Goal: Contribute content: Contribute content

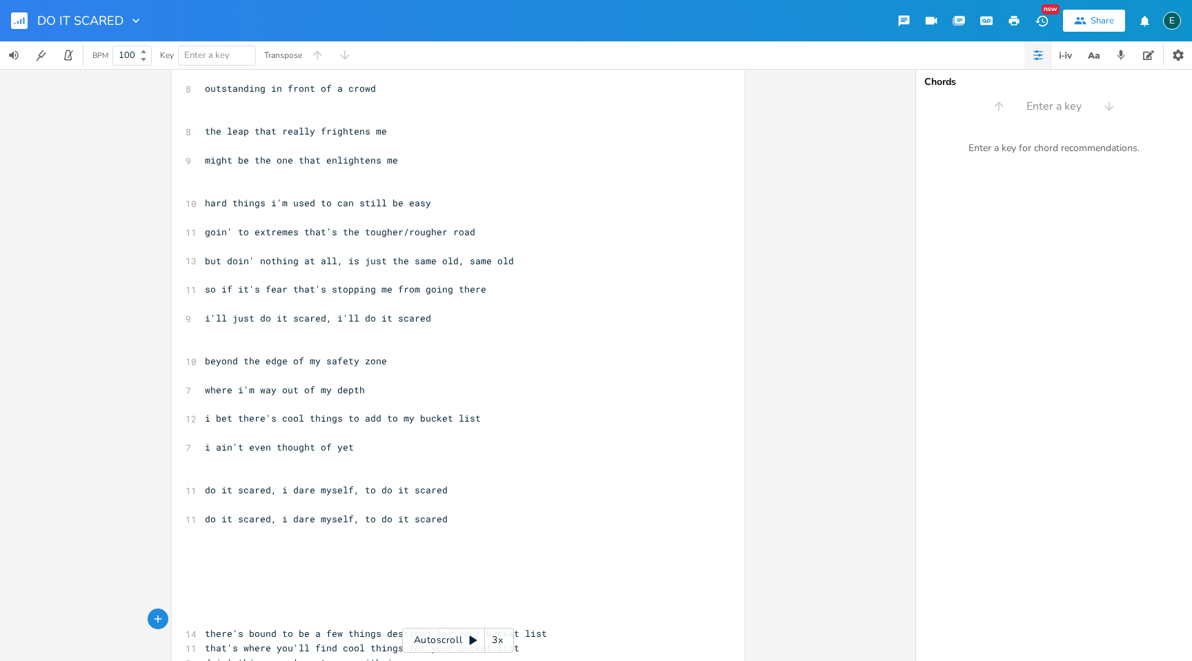
scroll to position [330, 0]
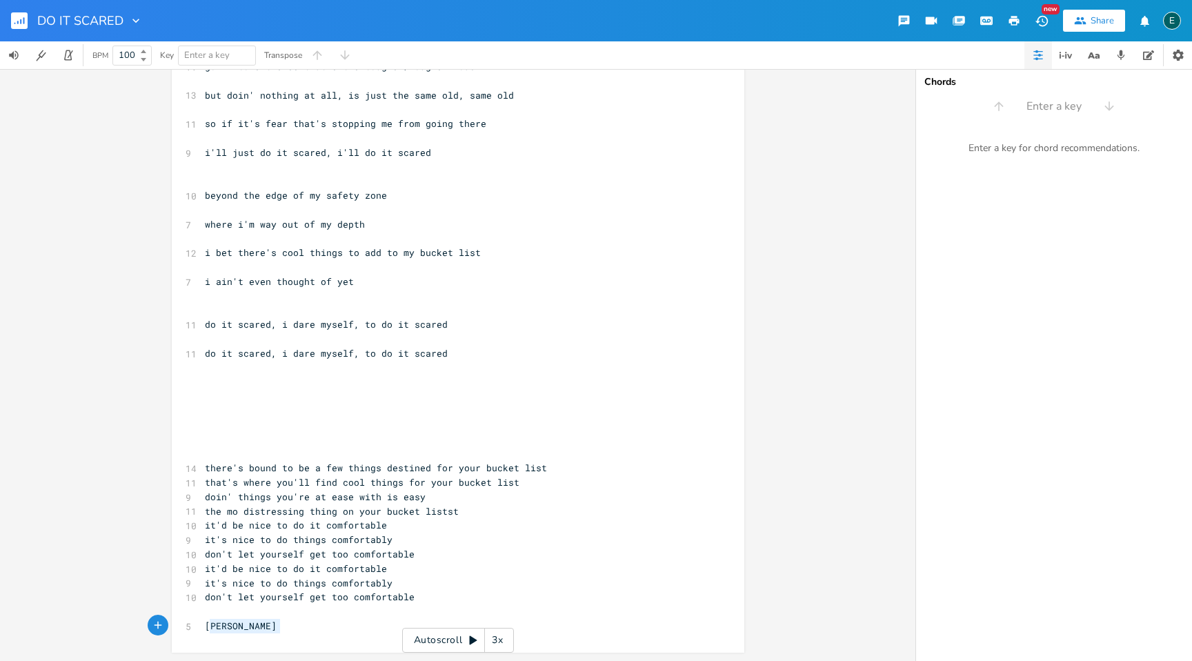
type textarea "[PERSON_NAME]"
drag, startPoint x: 279, startPoint y: 626, endPoint x: 200, endPoint y: 627, distance: 78.7
click at [202, 627] on pre "[PERSON_NAME]" at bounding box center [451, 626] width 498 height 14
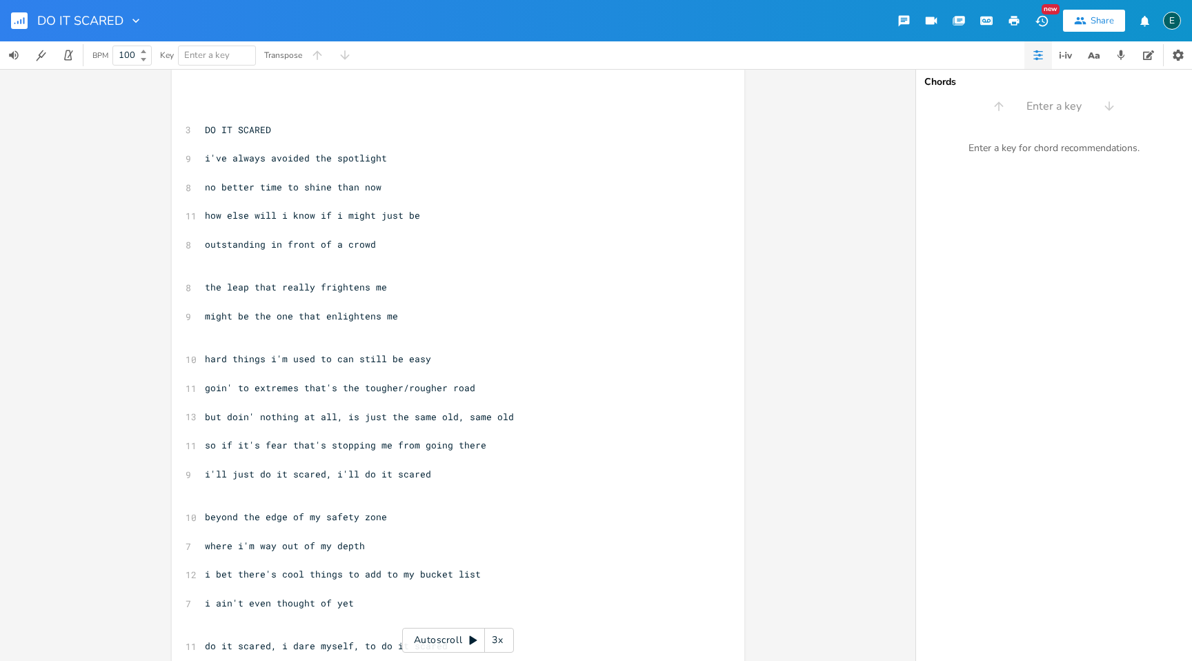
scroll to position [0, 0]
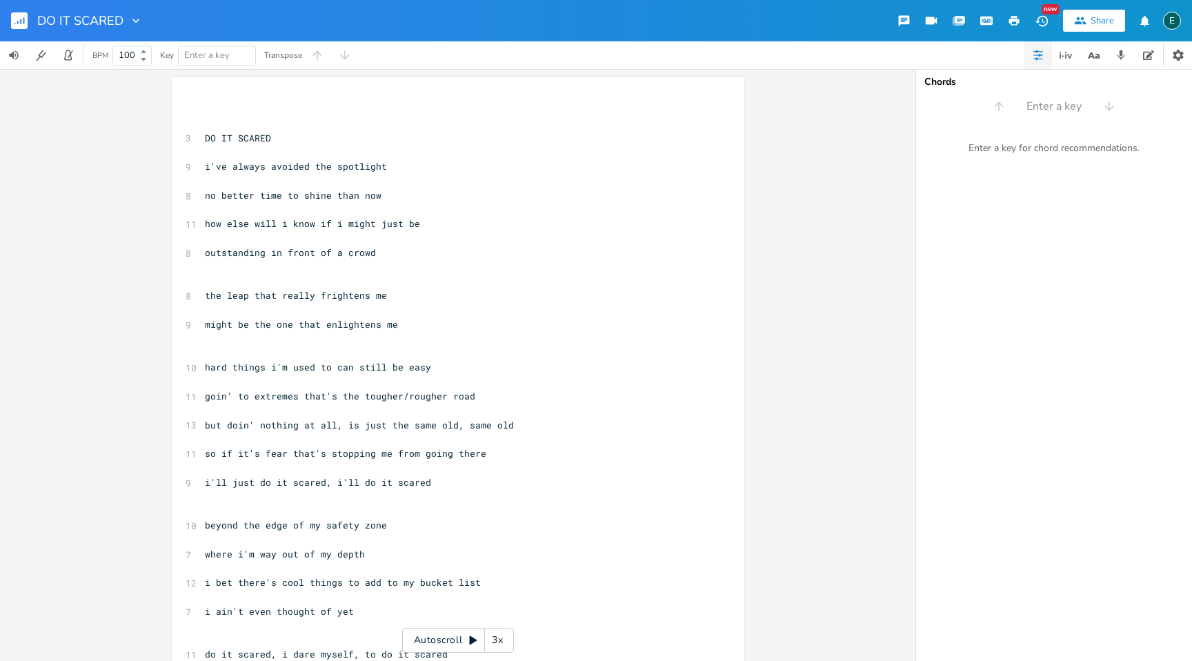
click at [399, 399] on span "goin' to extremes that's the tougher/rougher road" at bounding box center [340, 396] width 270 height 12
click at [1119, 58] on icon "button" at bounding box center [1121, 55] width 12 height 12
click at [922, 103] on button "Rec" at bounding box center [939, 106] width 40 height 22
click at [933, 110] on icon "button" at bounding box center [930, 106] width 11 height 11
click at [931, 106] on icon "button" at bounding box center [929, 105] width 9 height 9
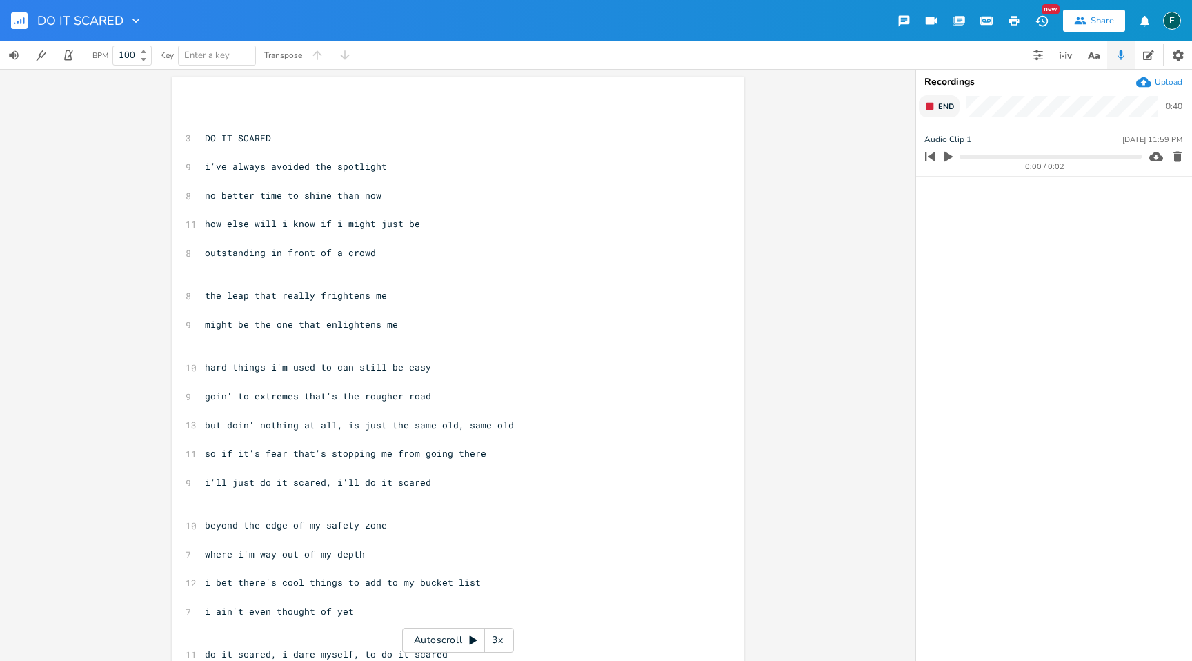
click at [931, 106] on rect "button" at bounding box center [931, 107] width 8 height 8
click at [1178, 209] on icon "button" at bounding box center [1178, 207] width 8 height 10
click at [934, 106] on icon "button" at bounding box center [930, 106] width 11 height 11
click at [286, 139] on pre "DO IT SCARED" at bounding box center [451, 138] width 498 height 14
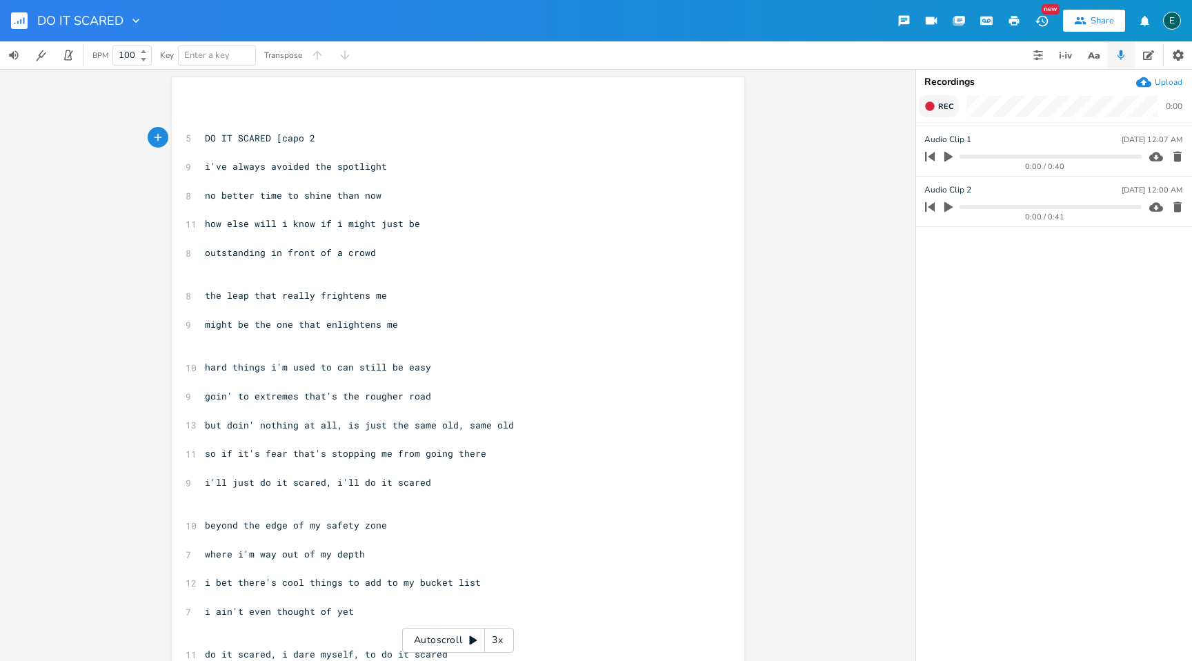
scroll to position [0, 34]
type textarea "[capo 2]"
click at [1176, 203] on icon "button" at bounding box center [1178, 207] width 8 height 10
type input "ch in e"
type input "ch in d [capo2]"
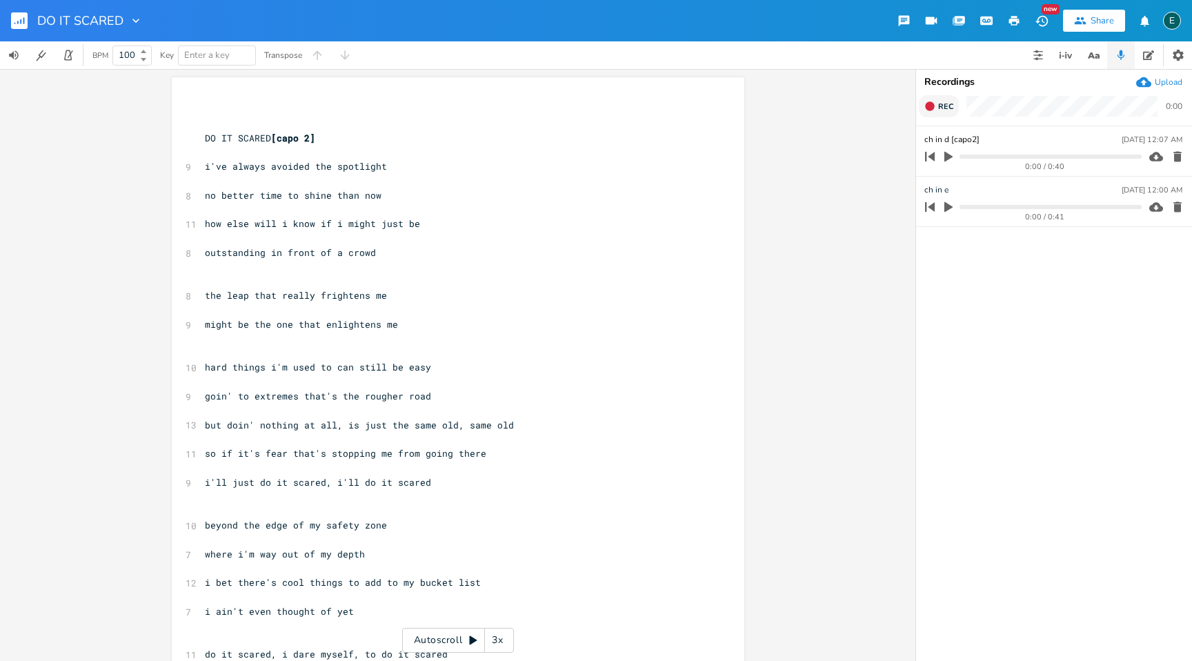
click at [228, 355] on pre "​" at bounding box center [451, 353] width 498 height 14
type textarea "d"
click at [292, 366] on li "D" at bounding box center [307, 368] width 41 height 14
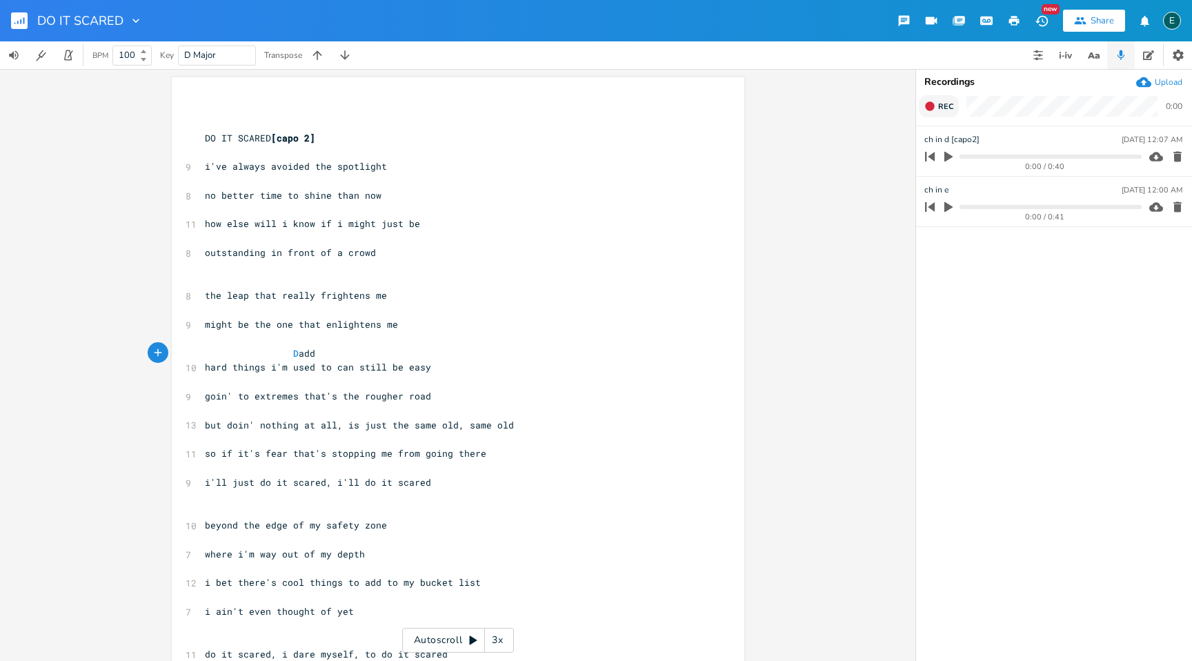
type textarea "add9"
click at [346, 355] on pre "D add9" at bounding box center [451, 353] width 498 height 14
type textarea "Em7"
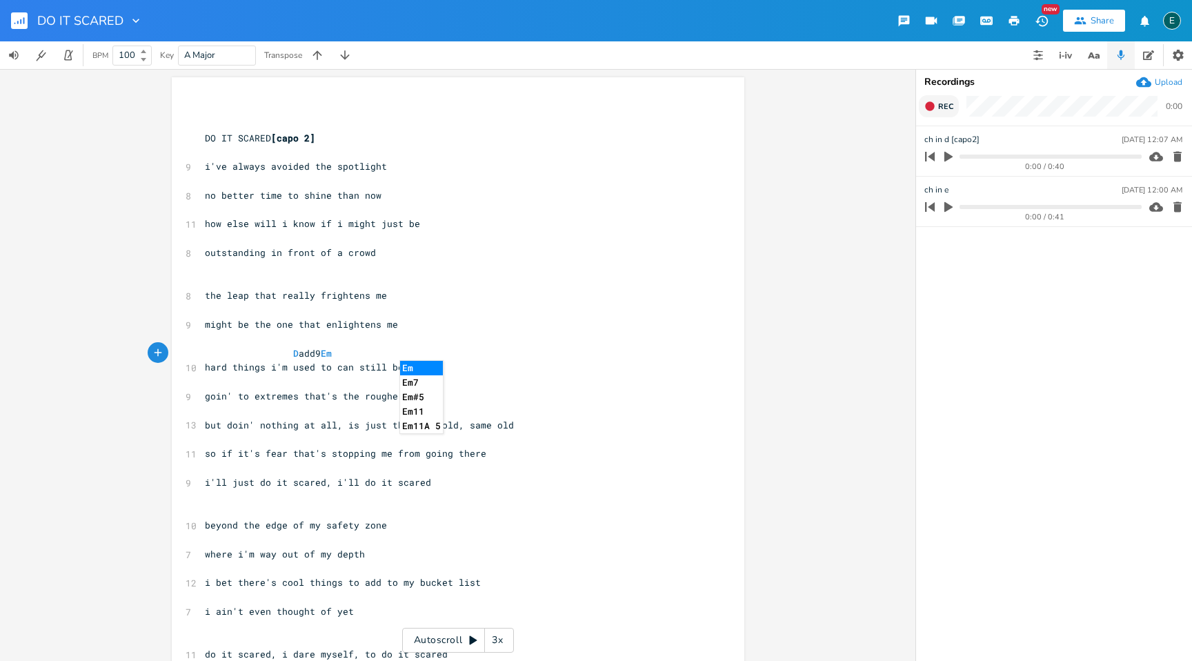
scroll to position [0, 53]
click at [218, 386] on pre "​" at bounding box center [451, 382] width 498 height 14
type textarea "d"
click at [255, 393] on li "D" at bounding box center [270, 397] width 41 height 14
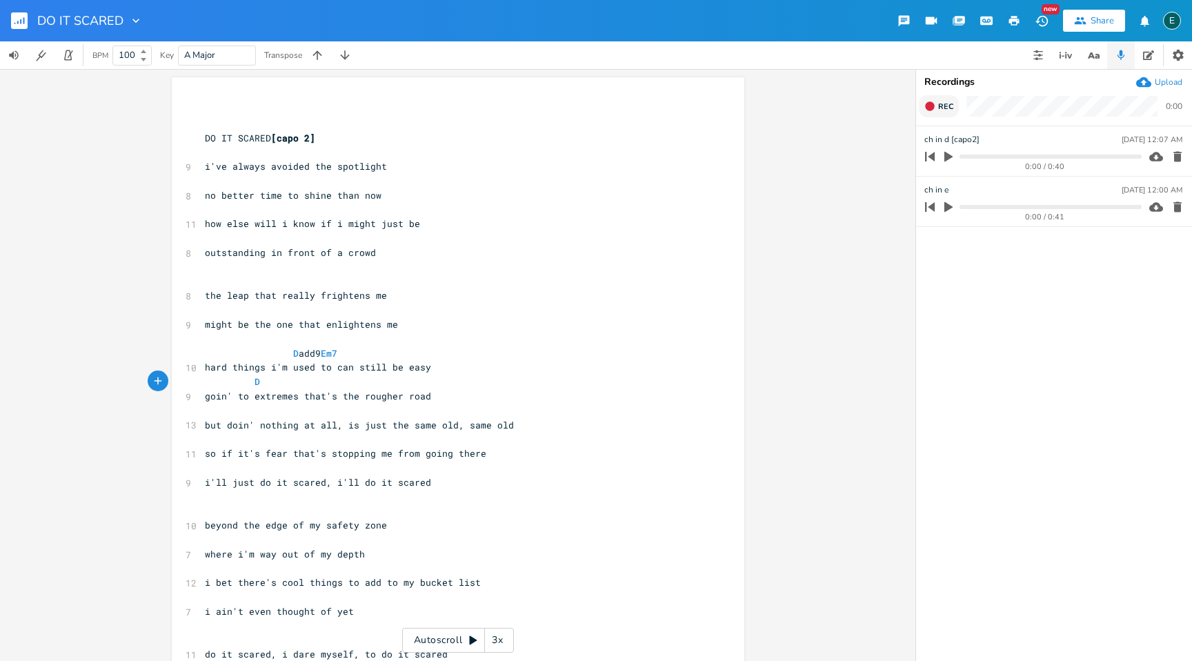
type textarea "A"
click at [203, 408] on pre "​" at bounding box center [451, 411] width 498 height 14
type textarea "D G A"
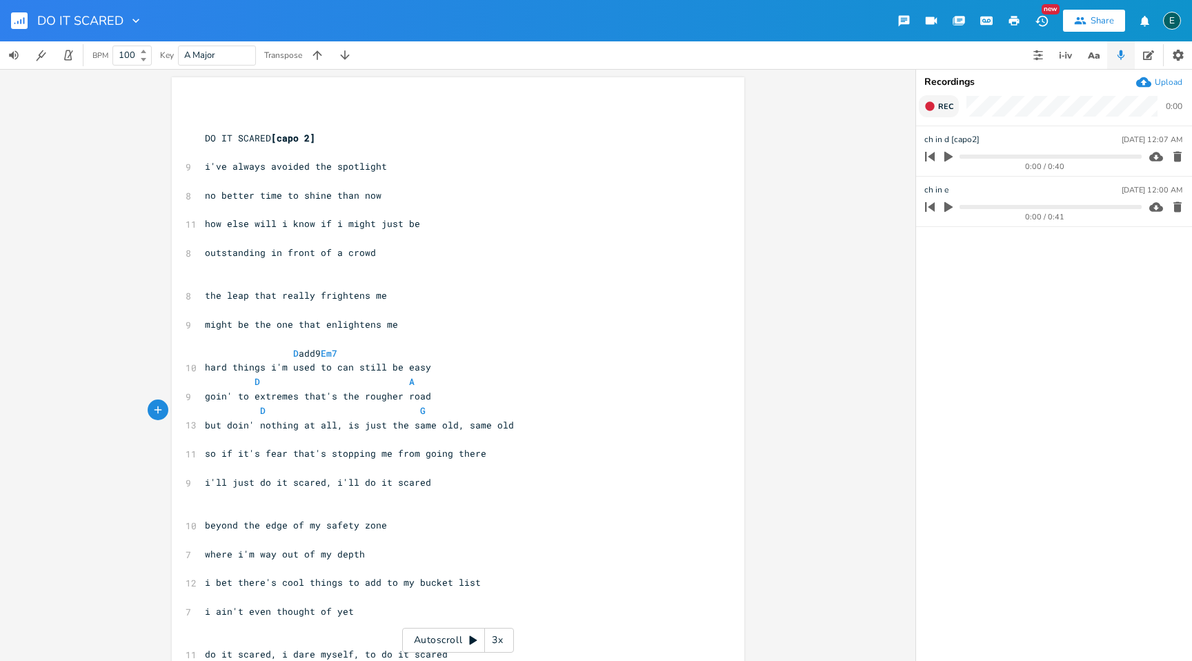
scroll to position [0, 140]
click at [206, 444] on pre "​" at bounding box center [451, 439] width 498 height 14
type textarea "F#M G"
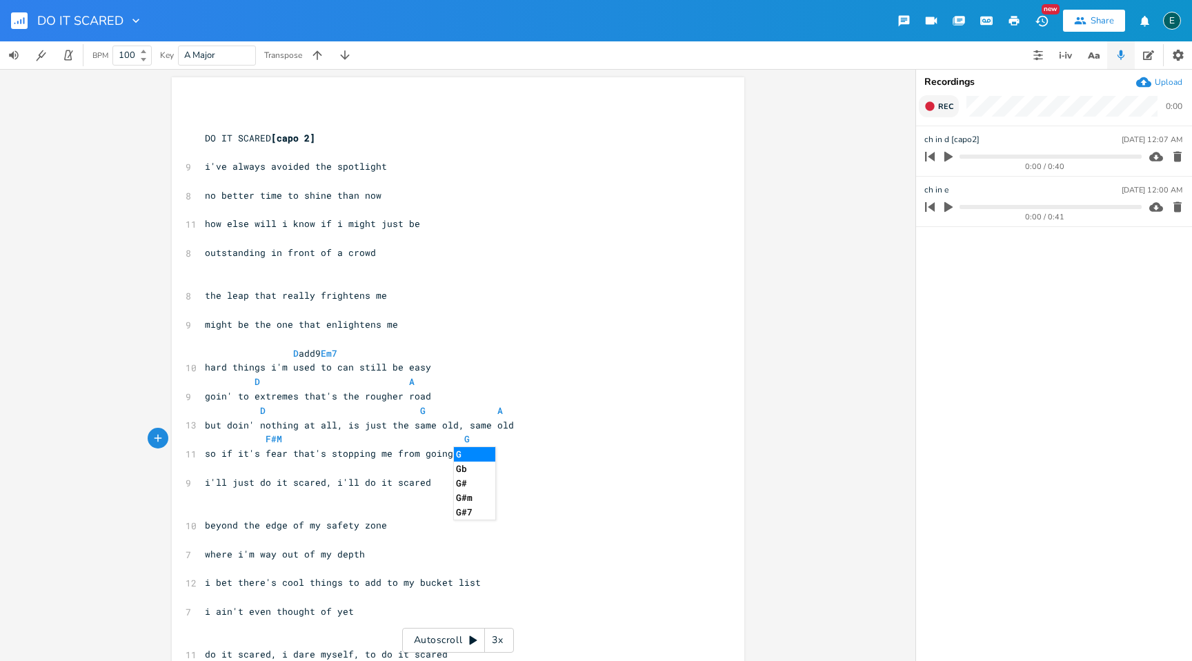
click at [220, 468] on pre "​" at bounding box center [451, 468] width 498 height 14
click at [266, 382] on span "D A" at bounding box center [310, 381] width 210 height 12
click at [266, 380] on span "D A" at bounding box center [310, 381] width 210 height 12
type textarea "ADD9"
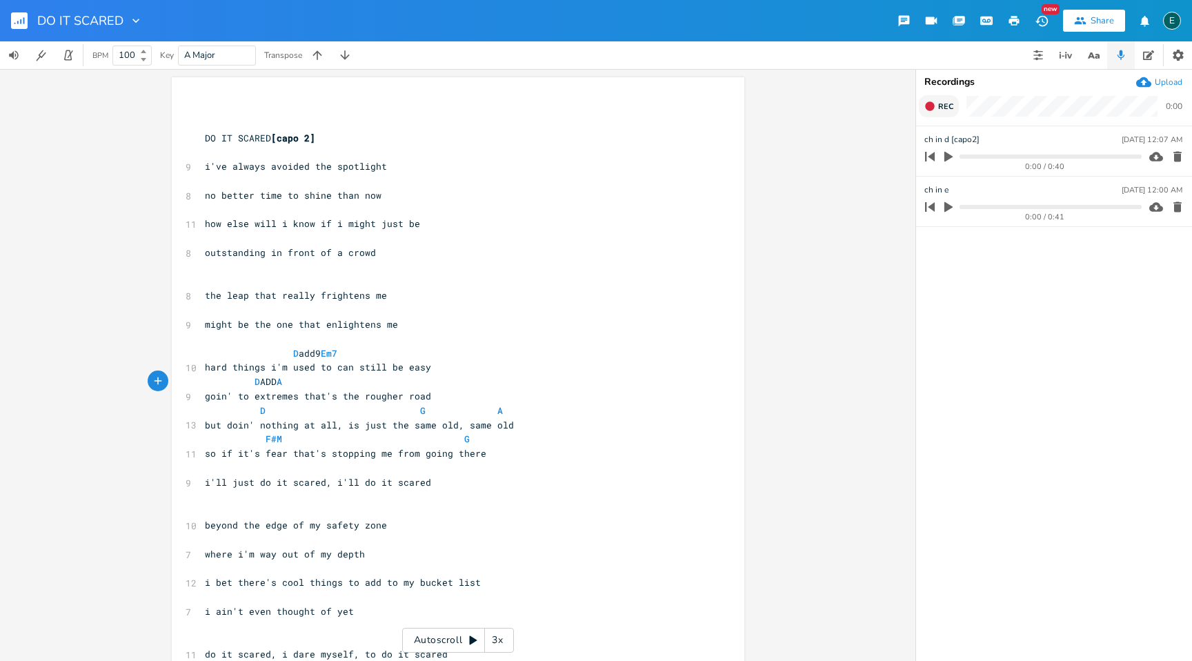
scroll to position [0, 25]
type textarea "add9"
click at [288, 380] on span "D add9 A" at bounding box center [246, 381] width 83 height 12
click at [362, 397] on span "goin' to extremes that's the rougher road" at bounding box center [318, 396] width 226 height 12
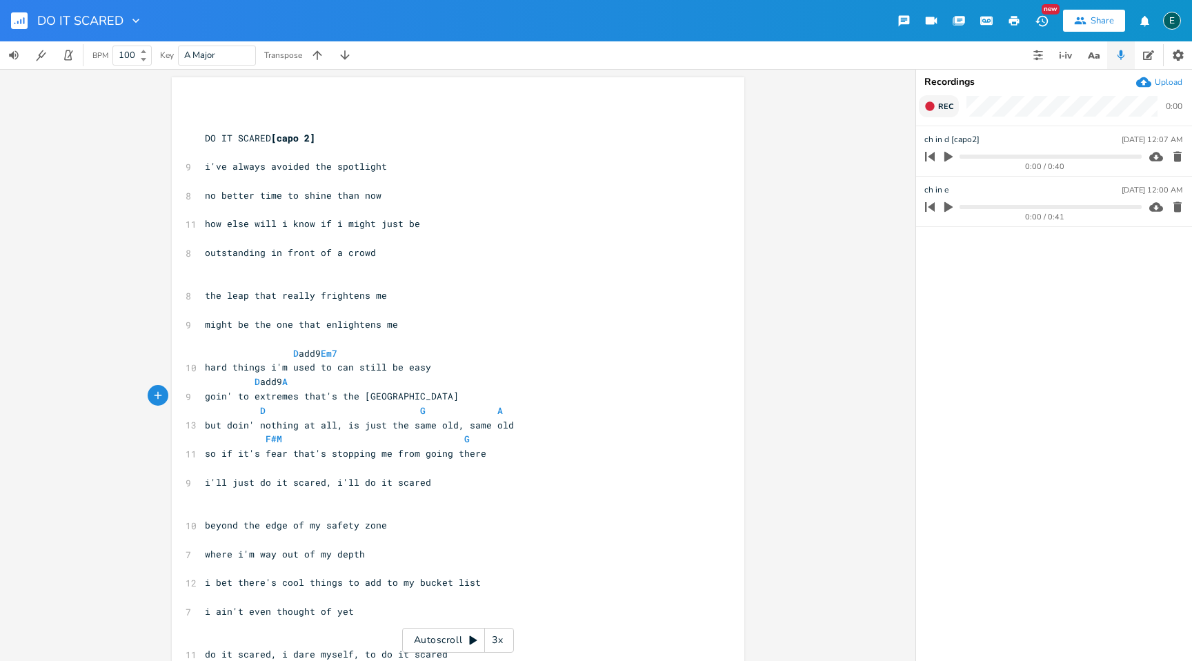
type textarea "t"
click at [285, 468] on span at bounding box center [252, 468] width 94 height 12
type textarea "D add9 G"
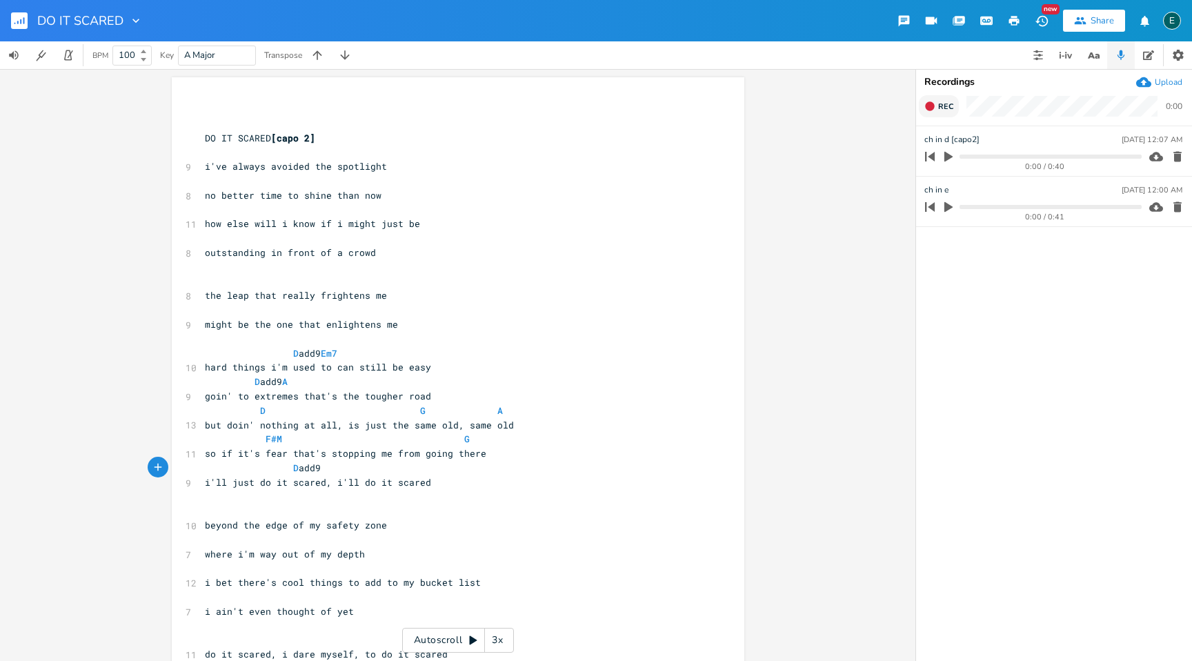
scroll to position [0, 39]
type textarea "D add9 G"
drag, startPoint x: 334, startPoint y: 465, endPoint x: 287, endPoint y: 467, distance: 47.0
click at [287, 467] on span "D add9 G" at bounding box center [268, 468] width 127 height 12
click at [417, 471] on pre "D add9 G" at bounding box center [451, 468] width 498 height 14
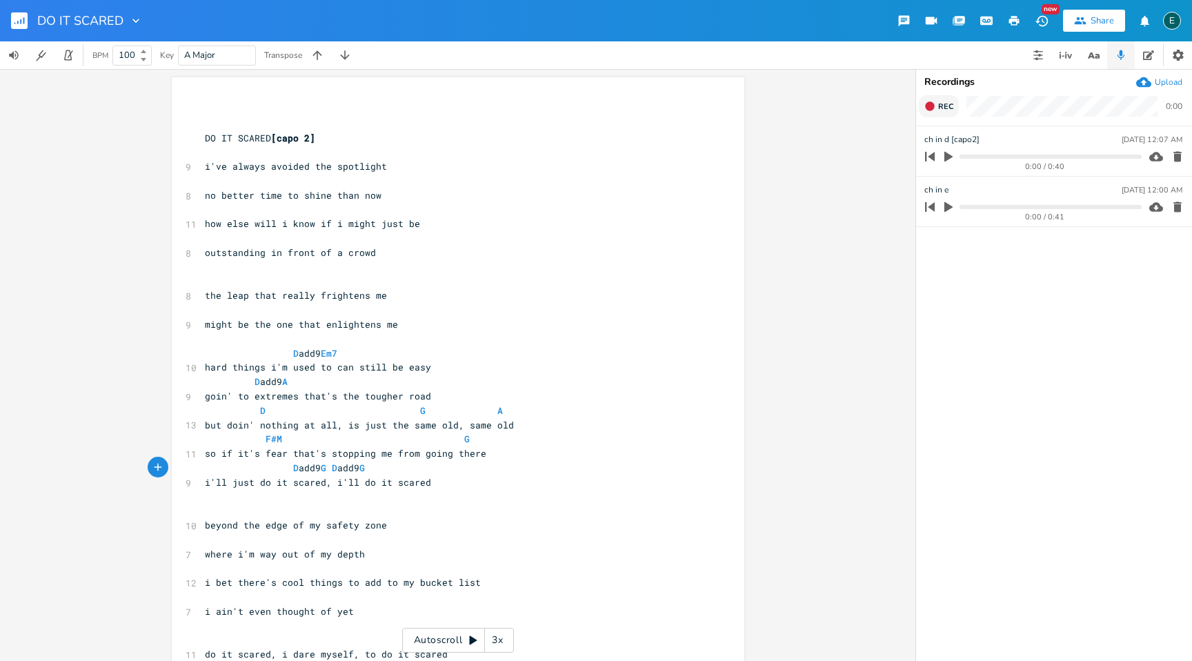
click at [333, 466] on span "D add9 G D add9 G" at bounding box center [288, 468] width 166 height 12
click at [333, 135] on pre "DO IT SCARED [capo 2]" at bounding box center [451, 138] width 498 height 14
click at [365, 139] on span "DO IT SCARED [capo 2] D add9 G" at bounding box center [285, 138] width 160 height 12
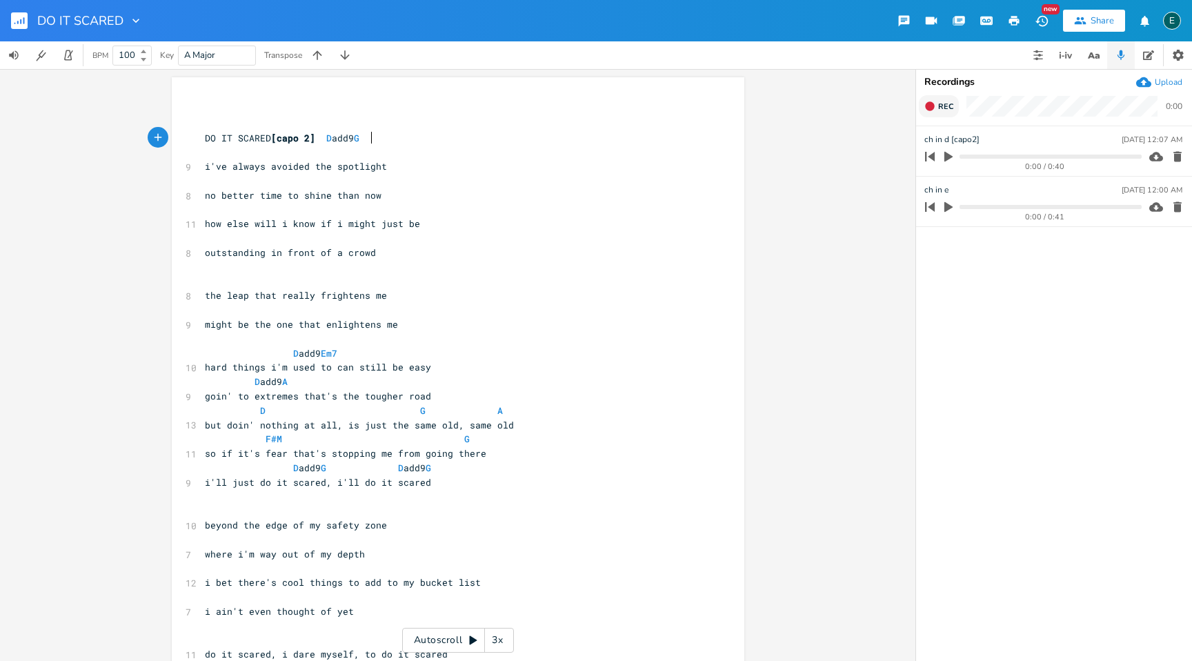
type textarea "6"
click at [531, 177] on pre "​" at bounding box center [451, 181] width 498 height 14
click at [330, 465] on span "D add9 G D add9 G" at bounding box center [321, 468] width 232 height 12
type textarea "6"
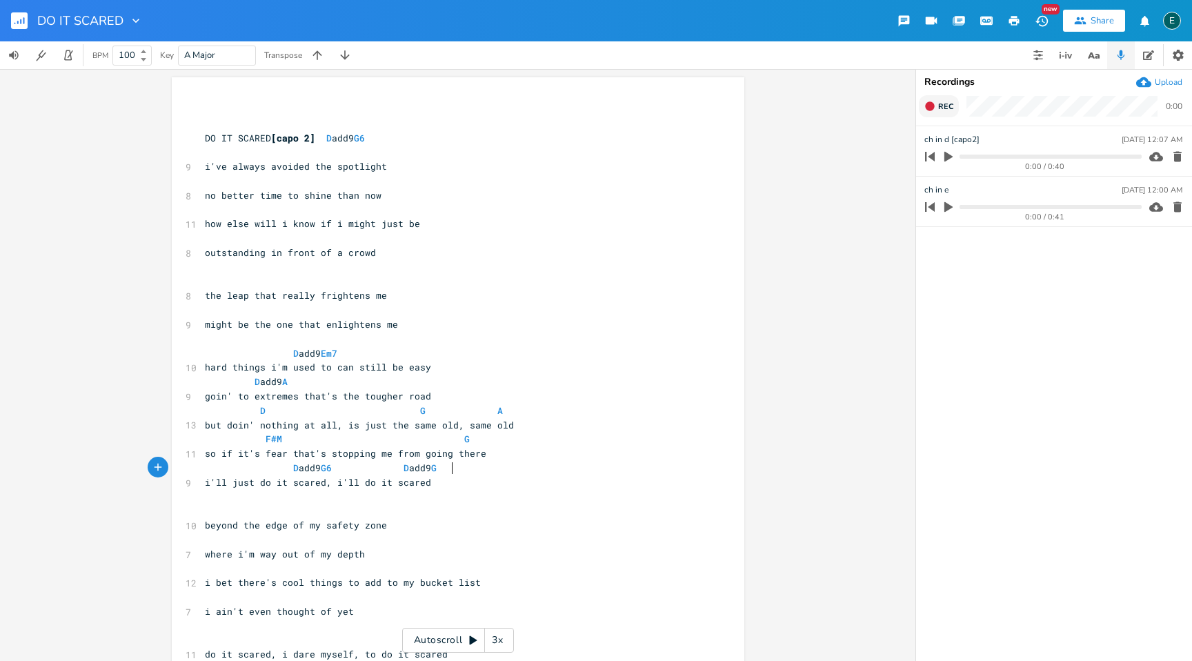
click at [442, 468] on span "D add9 G6 D add9 G" at bounding box center [323, 468] width 237 height 12
type textarea "6"
click at [234, 281] on pre "​" at bounding box center [451, 282] width 498 height 14
click at [927, 103] on icon "button" at bounding box center [929, 105] width 9 height 9
click at [927, 103] on rect "button" at bounding box center [931, 107] width 8 height 8
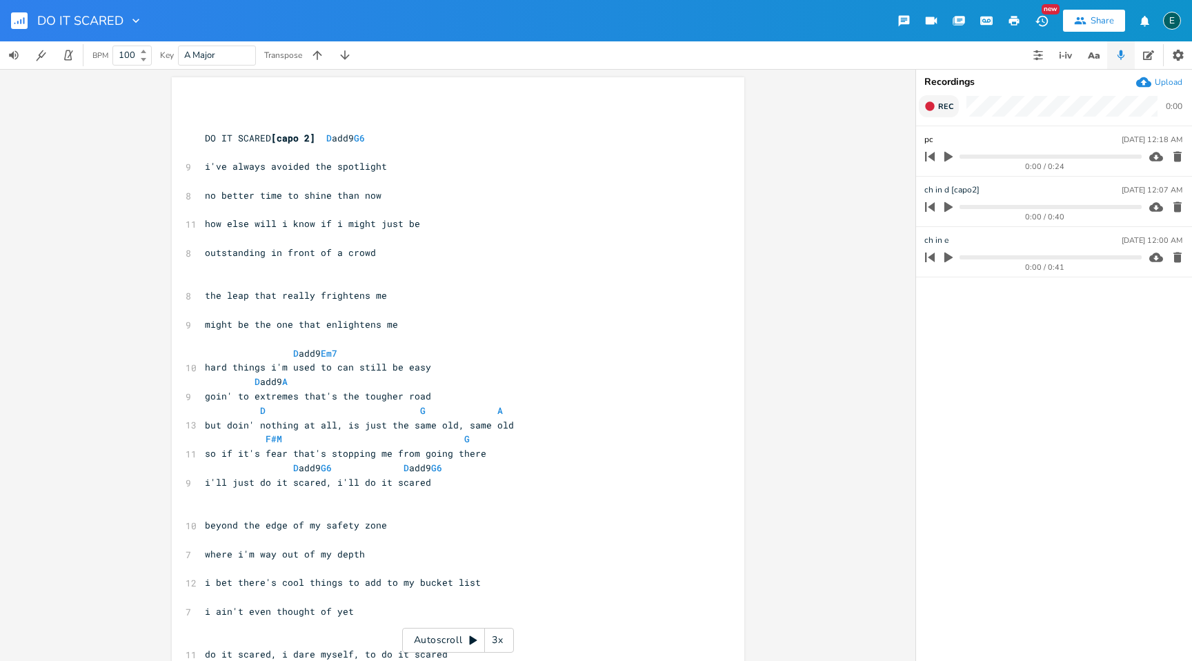
type input "pch"
click at [735, 261] on div "x ​ ​ DO IT SCARED [capo 2] D add9 G6 ​ 9 i've always avoided the spotlight ​ 8…" at bounding box center [458, 529] width 573 height 905
click at [220, 284] on pre "​" at bounding box center [451, 282] width 498 height 14
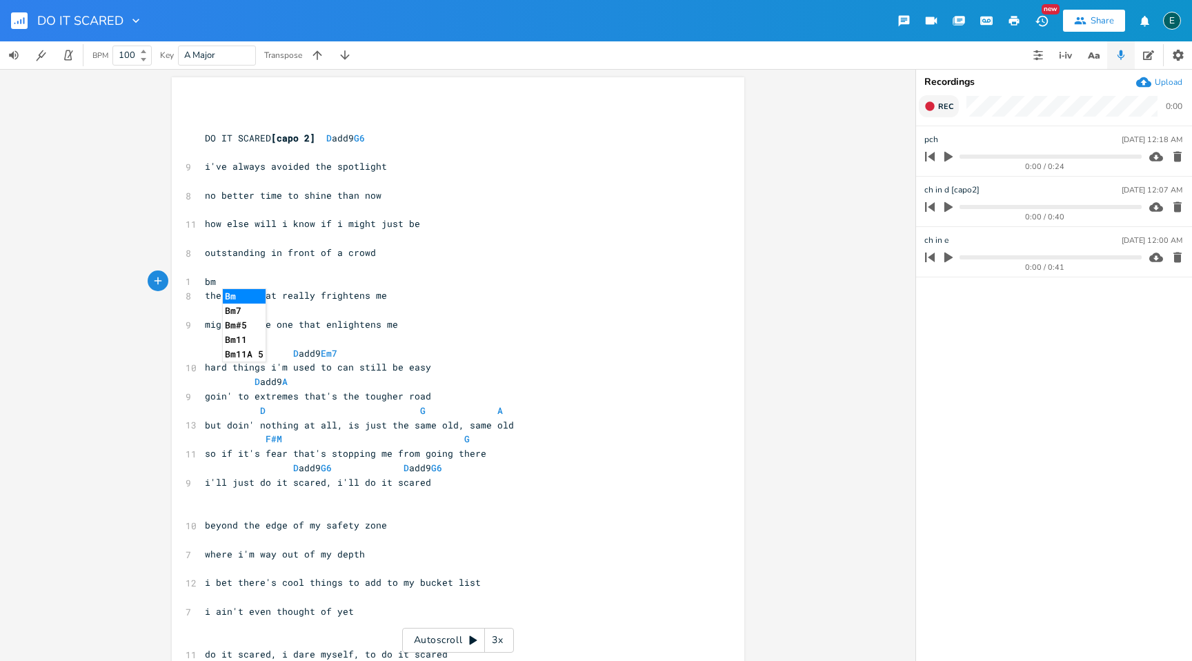
type textarea "bm"
click at [230, 296] on li "Bm" at bounding box center [244, 296] width 43 height 14
click at [216, 304] on pre "​" at bounding box center [451, 310] width 498 height 14
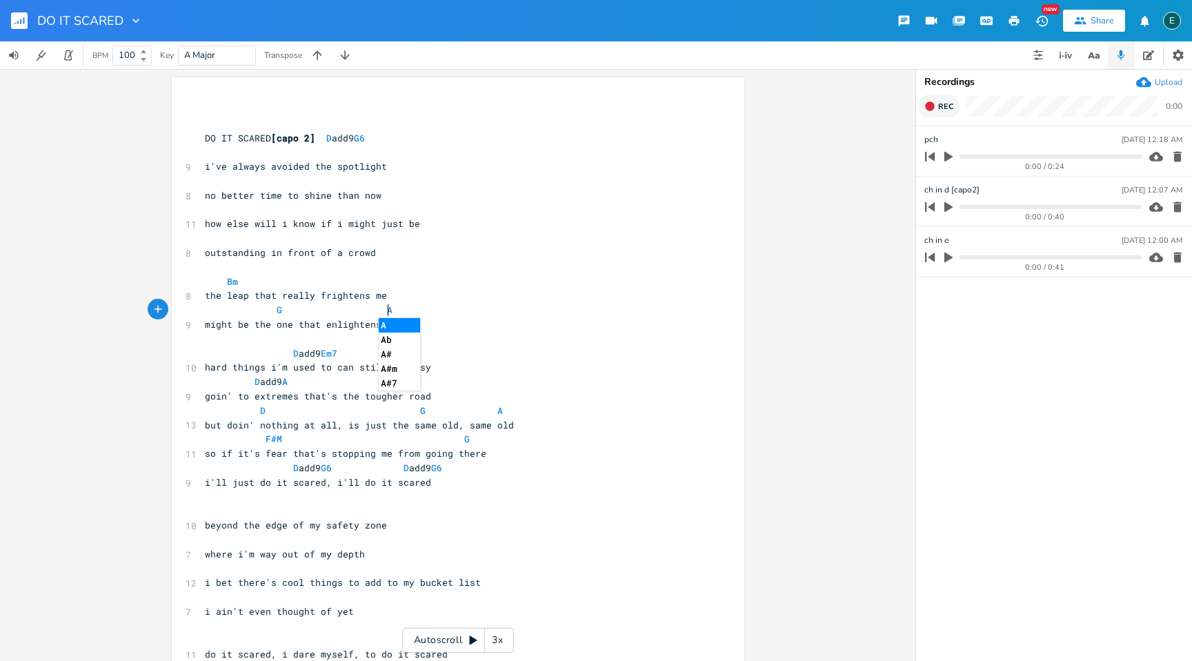
type textarea "G A7"
click at [494, 312] on pre "G A7" at bounding box center [451, 310] width 498 height 14
click at [244, 155] on pre "​" at bounding box center [451, 152] width 498 height 14
click at [922, 103] on button "Rec" at bounding box center [939, 106] width 40 height 22
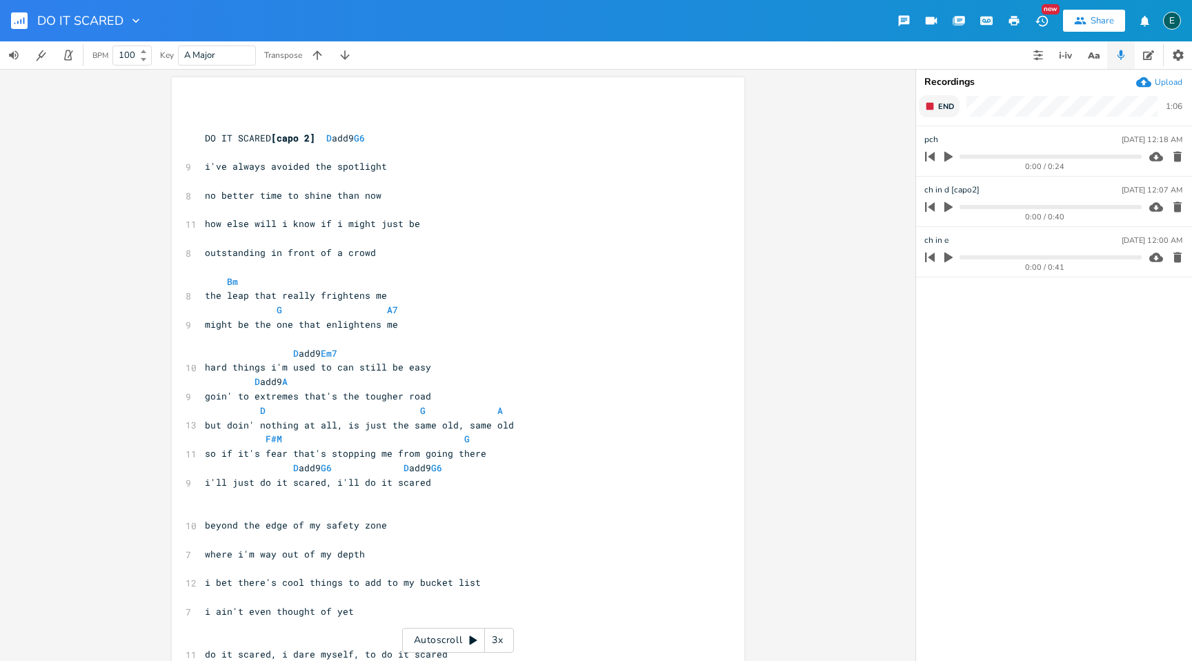
click at [922, 103] on button "End" at bounding box center [939, 106] width 41 height 22
type input "VS/PCH/CH"
click at [210, 154] on pre "​" at bounding box center [451, 152] width 498 height 14
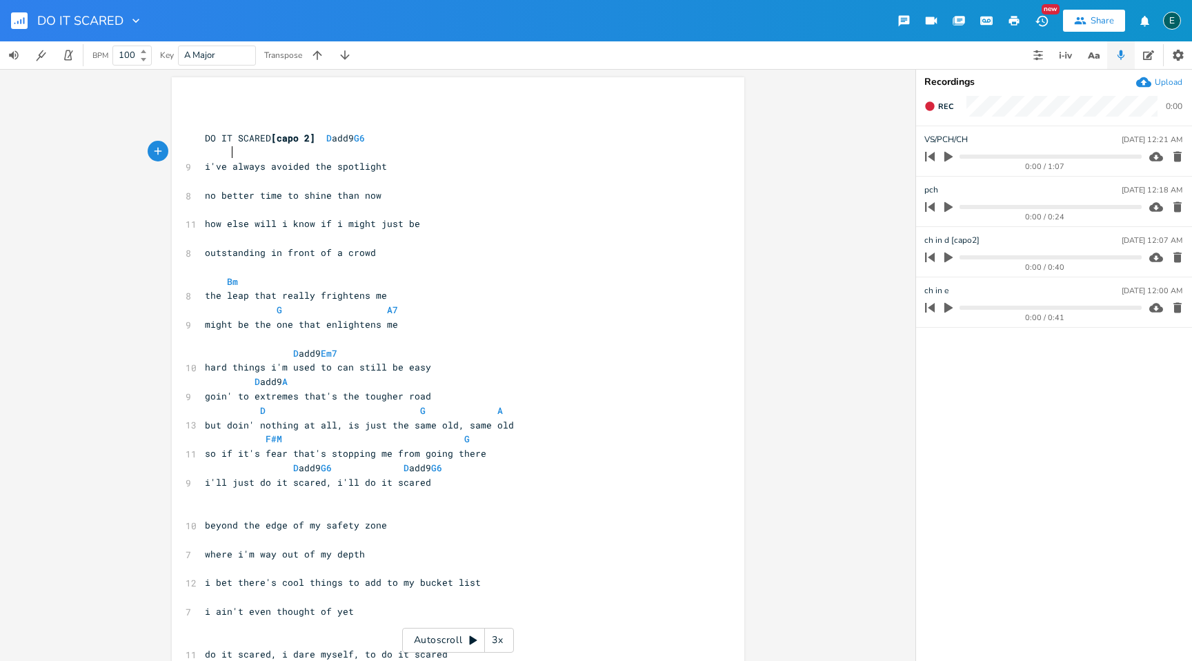
type textarea "A"
click at [219, 192] on span "no better time to shine than now" at bounding box center [293, 195] width 177 height 12
click at [219, 181] on pre "​" at bounding box center [451, 181] width 498 height 14
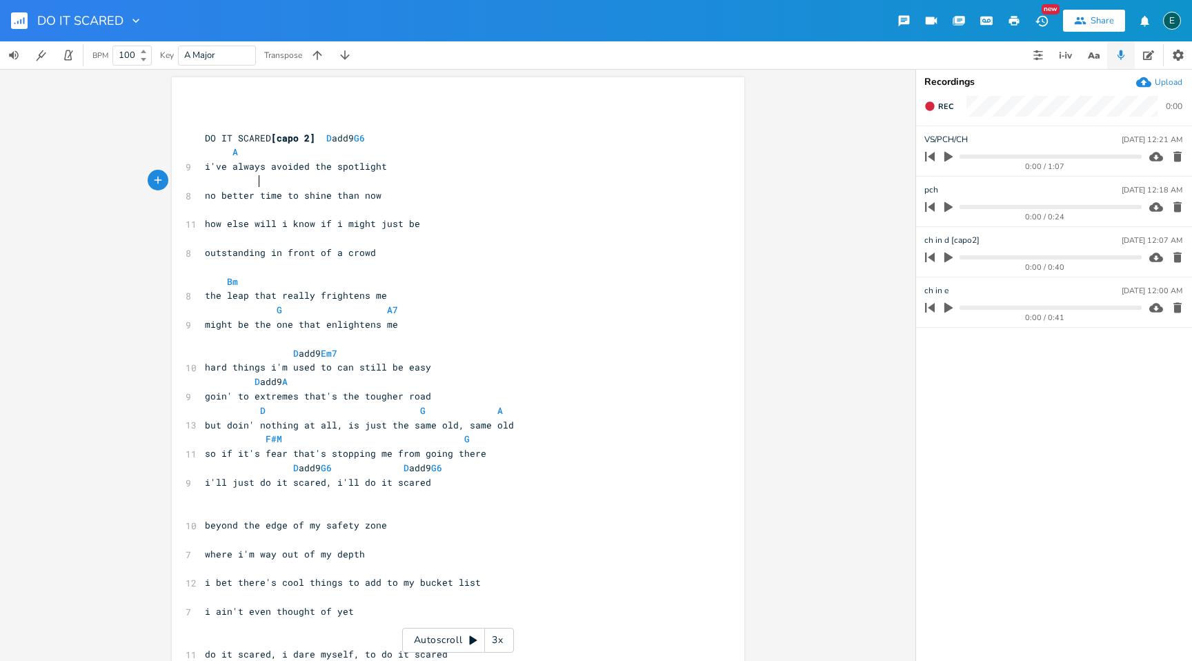
type textarea "G"
click at [208, 206] on pre "​" at bounding box center [451, 210] width 498 height 14
type textarea "A"
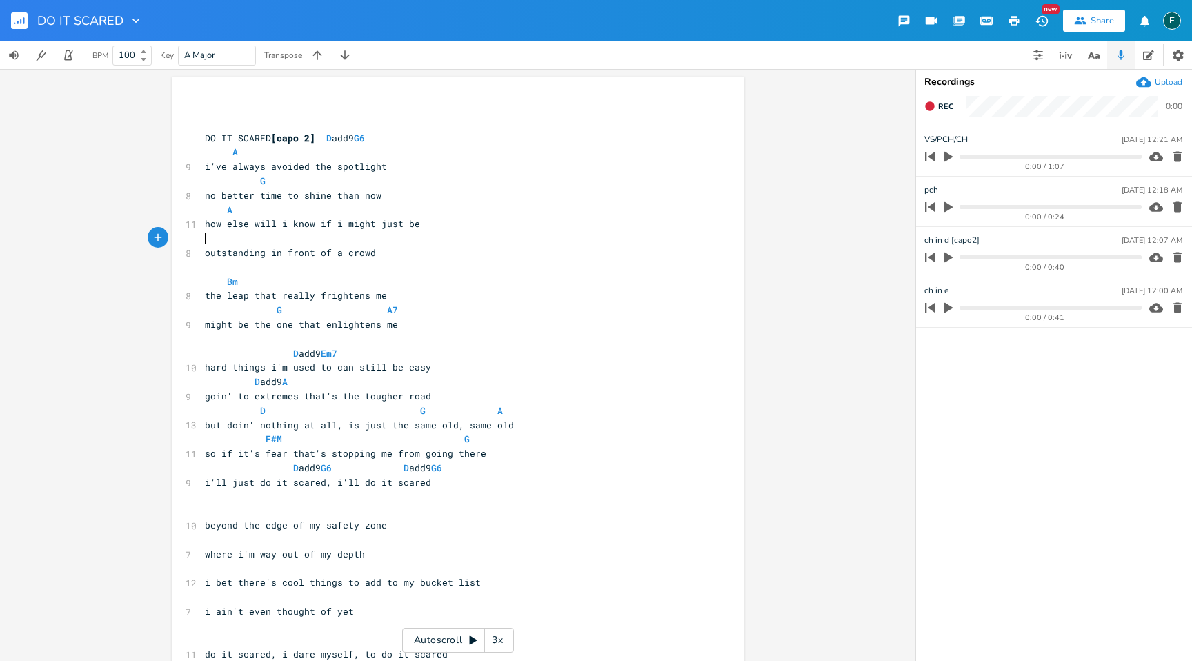
click at [202, 237] on pre "​" at bounding box center [451, 238] width 498 height 14
type textarea "G"
click at [467, 281] on pre "Bm" at bounding box center [451, 282] width 498 height 14
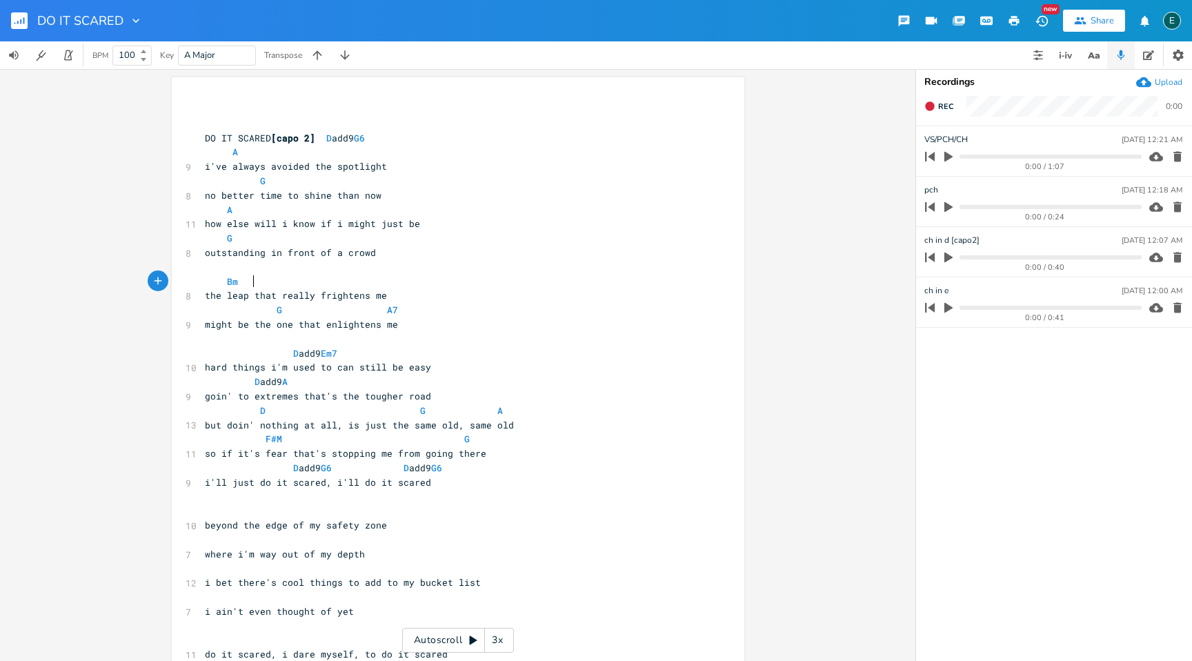
click at [357, 531] on pre "beyond the edge of my safety zone" at bounding box center [451, 525] width 498 height 14
click at [386, 531] on pre "beyond the edge of my zone" at bounding box center [451, 525] width 498 height 14
type textarea "OF SAF"
type textarea "of safety"
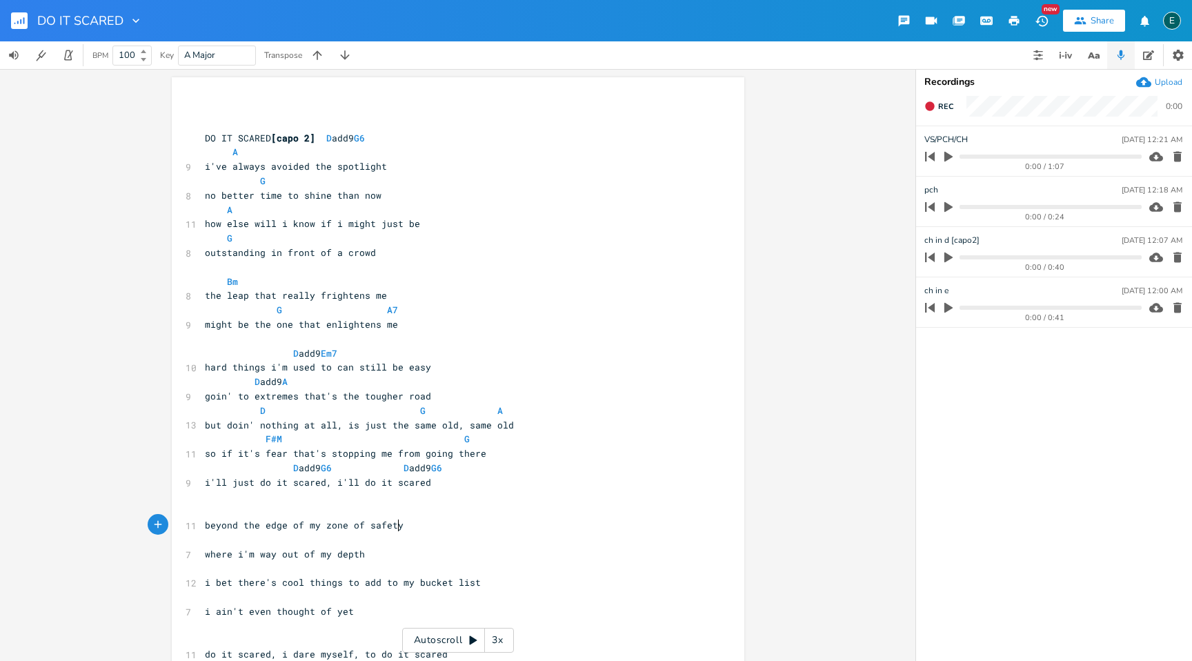
scroll to position [0, 34]
click at [225, 514] on pre "​" at bounding box center [451, 511] width 498 height 14
type textarea "A"
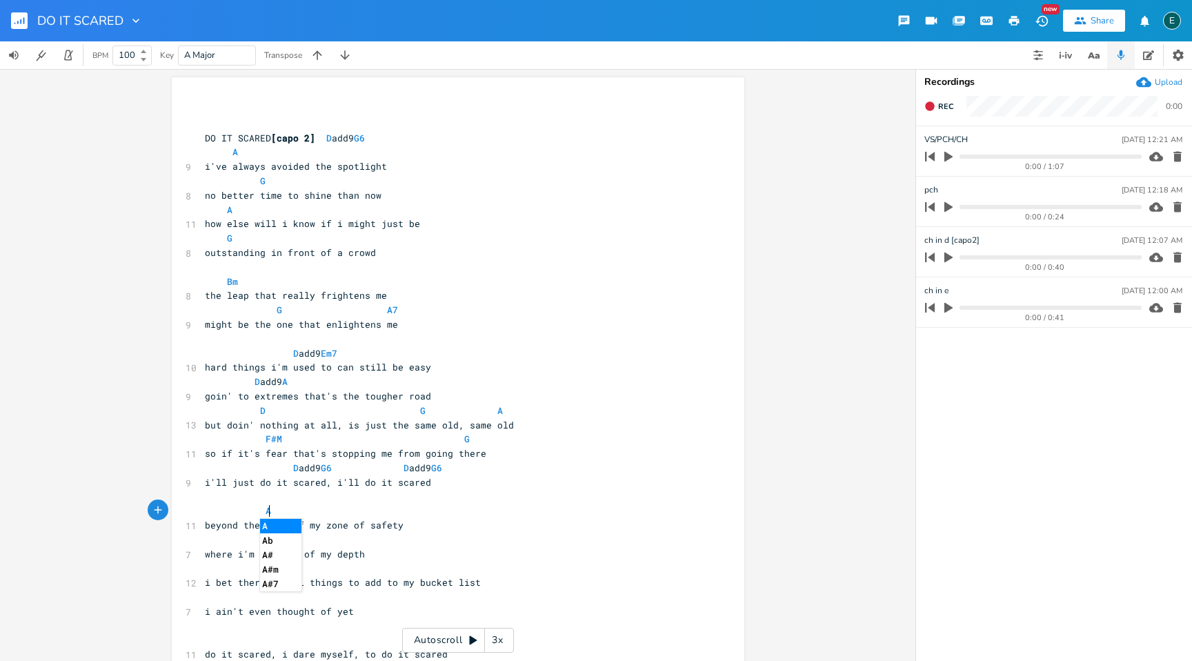
click at [226, 544] on pre "​" at bounding box center [451, 540] width 498 height 14
type textarea "G"
click at [227, 571] on pre "​" at bounding box center [451, 569] width 498 height 14
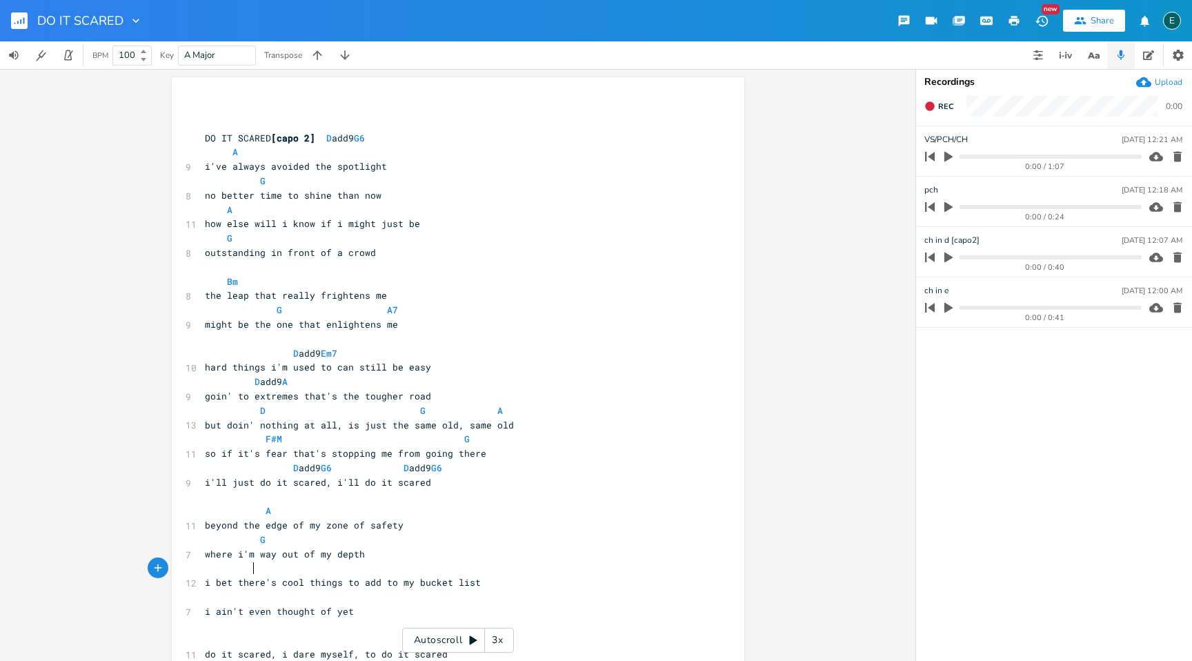
scroll to position [0, 25]
click at [211, 584] on span "i bet there's cool things to add to my bucket list" at bounding box center [343, 582] width 276 height 12
click at [219, 567] on span at bounding box center [235, 568] width 61 height 12
type textarea "A"
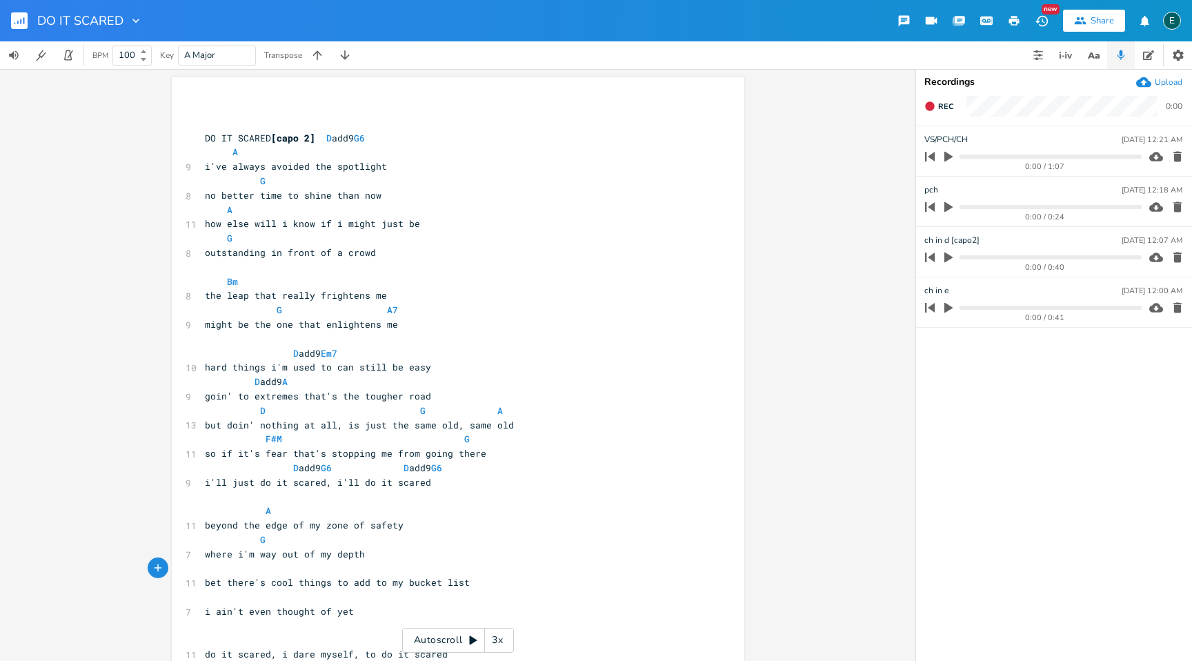
scroll to position [0, 27]
click at [213, 589] on pre "bet there's cool things to add to my bucket list" at bounding box center [451, 582] width 498 height 14
click at [213, 598] on pre "​" at bounding box center [451, 597] width 498 height 14
type textarea "G"
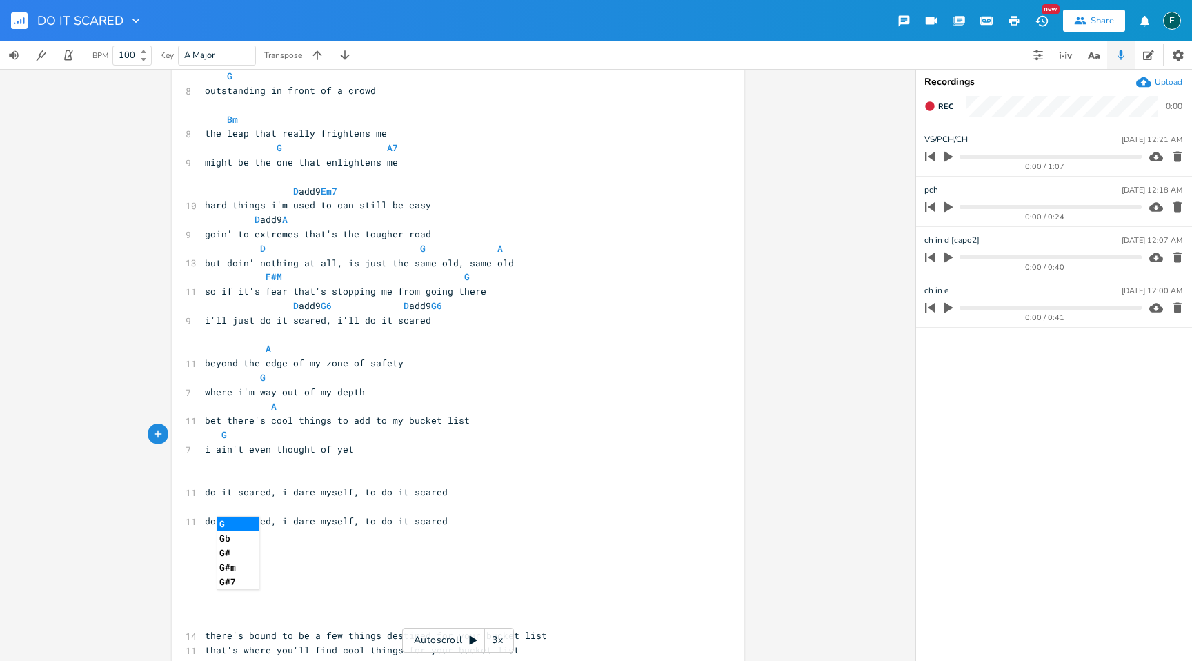
scroll to position [163, 0]
click at [308, 493] on span "do it scared, i dare myself, to do it scared" at bounding box center [326, 491] width 243 height 12
type textarea "MA"
type textarea "make"
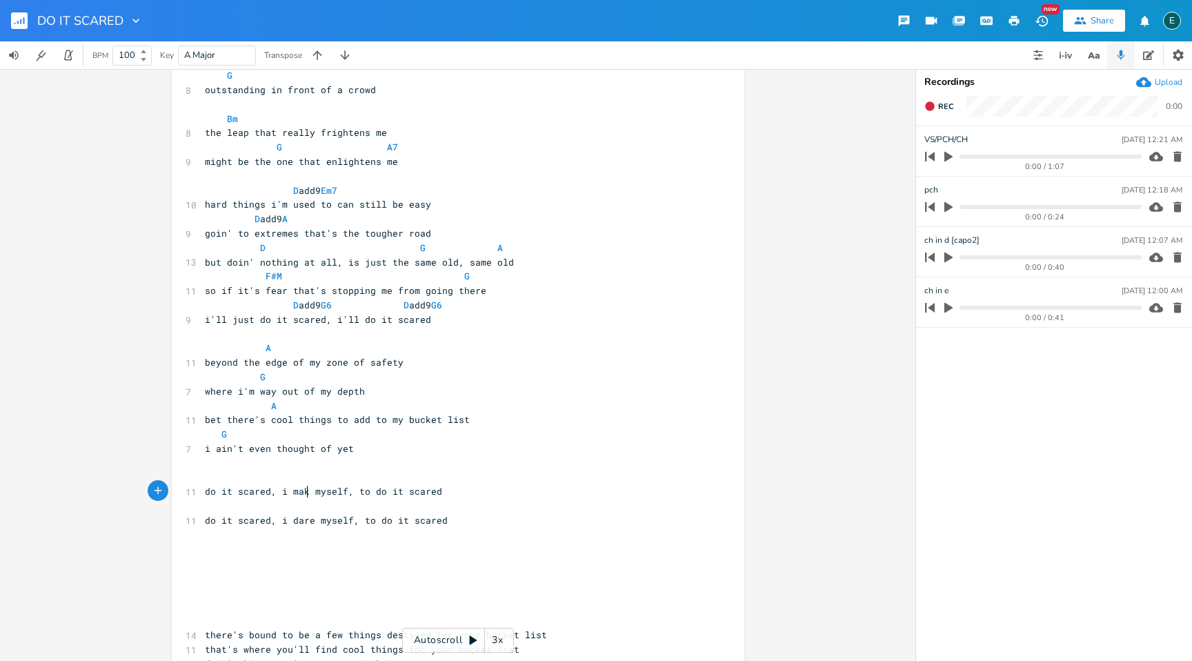
scroll to position [0, 21]
click at [440, 488] on pre "do it scared, i make myself, to do it scared" at bounding box center [451, 491] width 498 height 14
type textarea "take the dare"
click at [308, 522] on span "do it scared, i dare myself, to do it scared" at bounding box center [326, 520] width 243 height 12
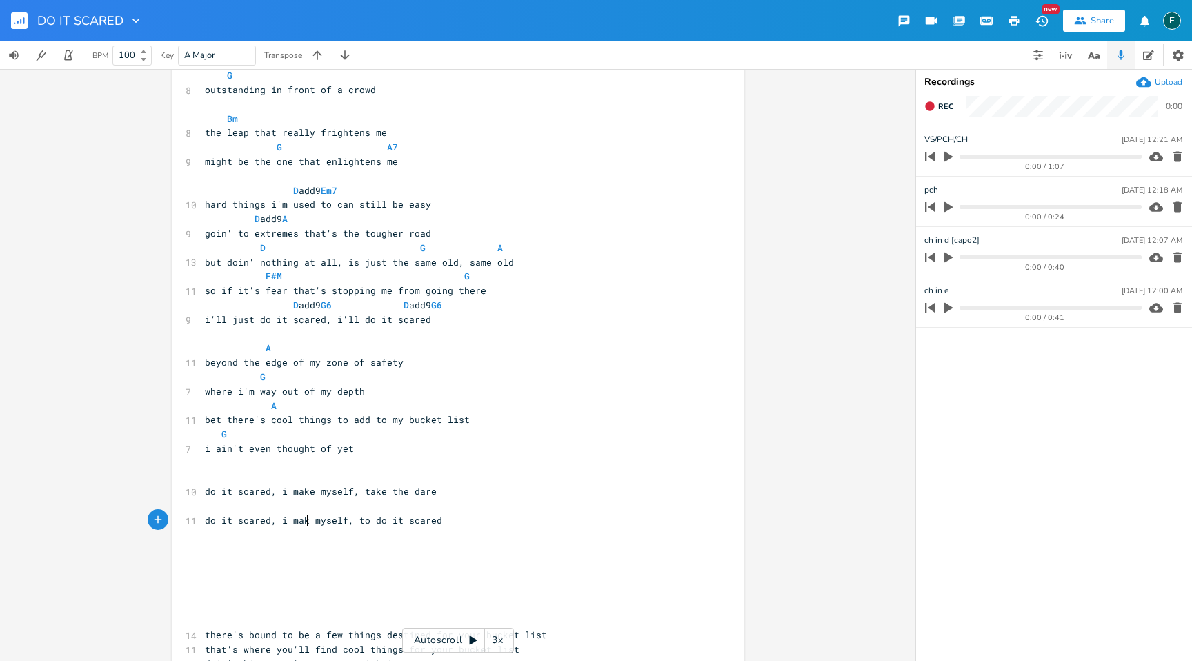
type textarea "maker"
click at [375, 520] on span "do it scared, i make myself, to do it scared" at bounding box center [326, 520] width 243 height 12
click at [933, 112] on button "Rec" at bounding box center [939, 106] width 40 height 22
click at [933, 112] on button "End" at bounding box center [939, 106] width 41 height 22
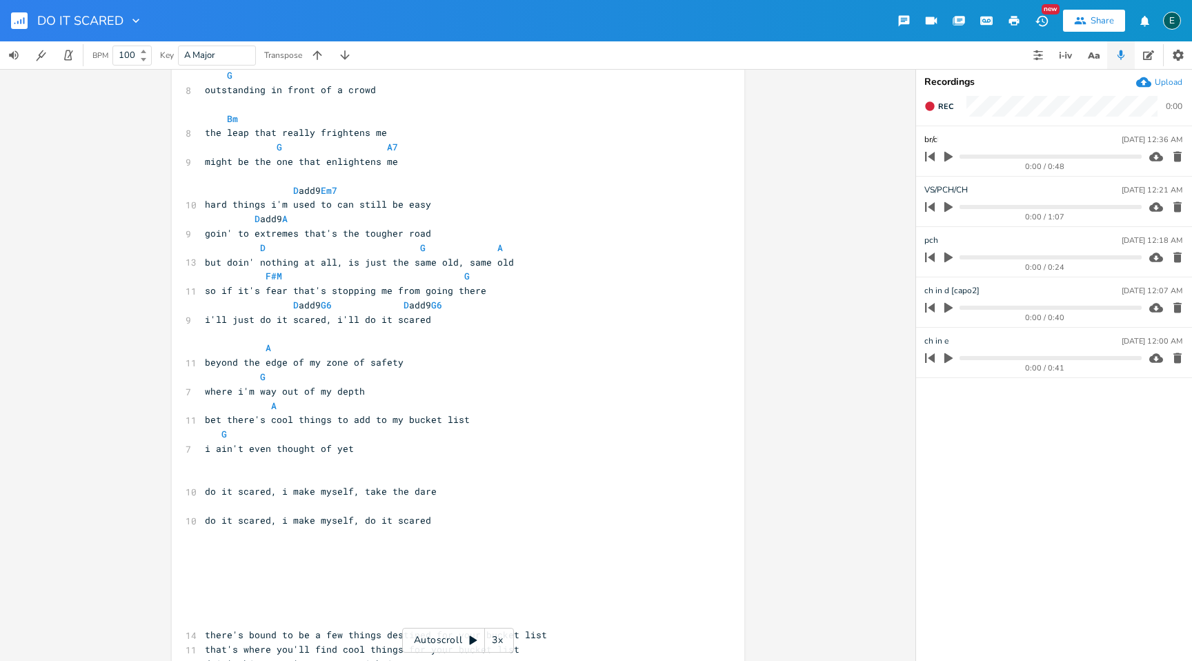
type input "br/chj"
click at [211, 479] on pre "​" at bounding box center [451, 477] width 498 height 14
type textarea "fmaj7"
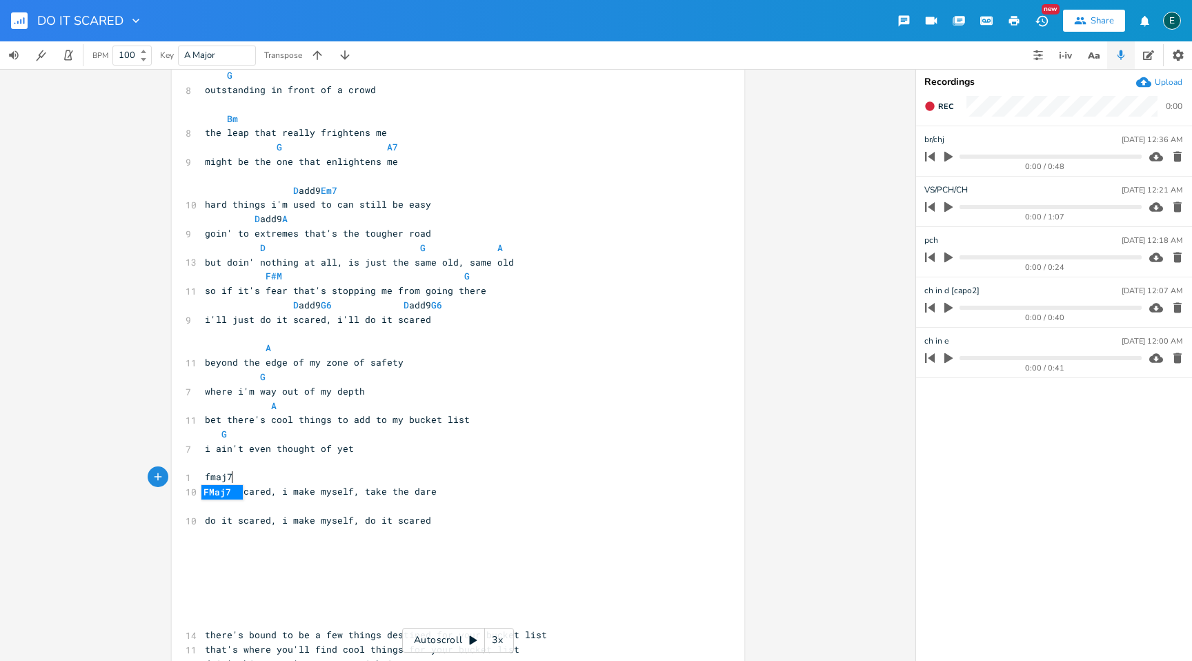
click at [202, 493] on li "FMaj7" at bounding box center [221, 492] width 41 height 14
click at [261, 483] on pre "FMaj7" at bounding box center [451, 477] width 498 height 14
type textarea "g6"
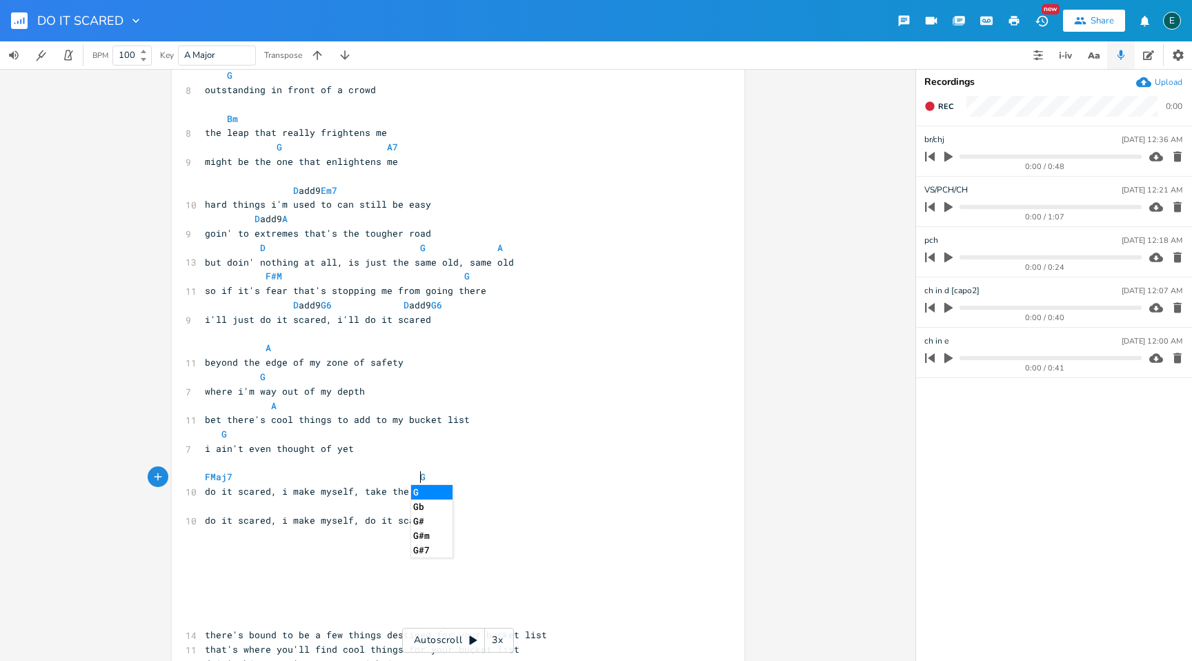
type textarea "G6"
click at [204, 502] on pre "​" at bounding box center [451, 506] width 498 height 14
click at [202, 475] on pre "FMaj7 G6" at bounding box center [451, 477] width 498 height 14
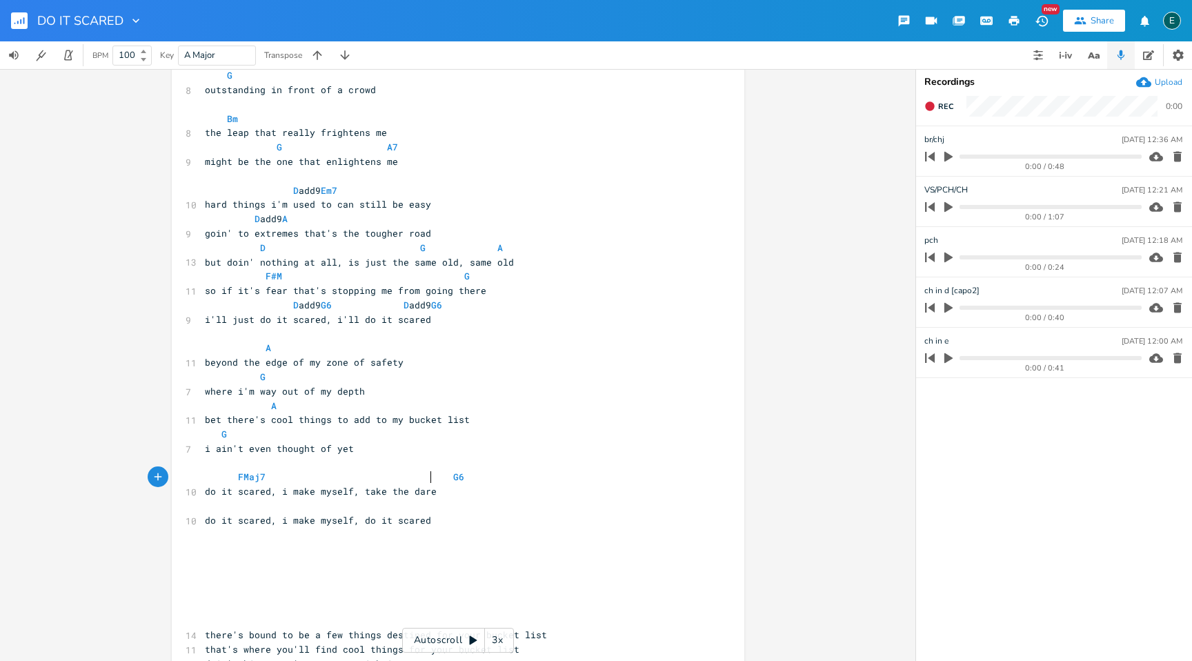
click at [426, 473] on span "FMaj7 G6" at bounding box center [334, 477] width 259 height 12
click at [433, 472] on span "FMaj7 G6" at bounding box center [334, 477] width 259 height 12
type textarea "FMaj7 G6"
drag, startPoint x: 417, startPoint y: 477, endPoint x: 191, endPoint y: 479, distance: 225.6
click at [191, 479] on div "FMaj7 G6 x ​ ​ DO IT SCARED [capo 2] D add9 G6 A 9 i've always avoided the spot…" at bounding box center [458, 366] width 573 height 905
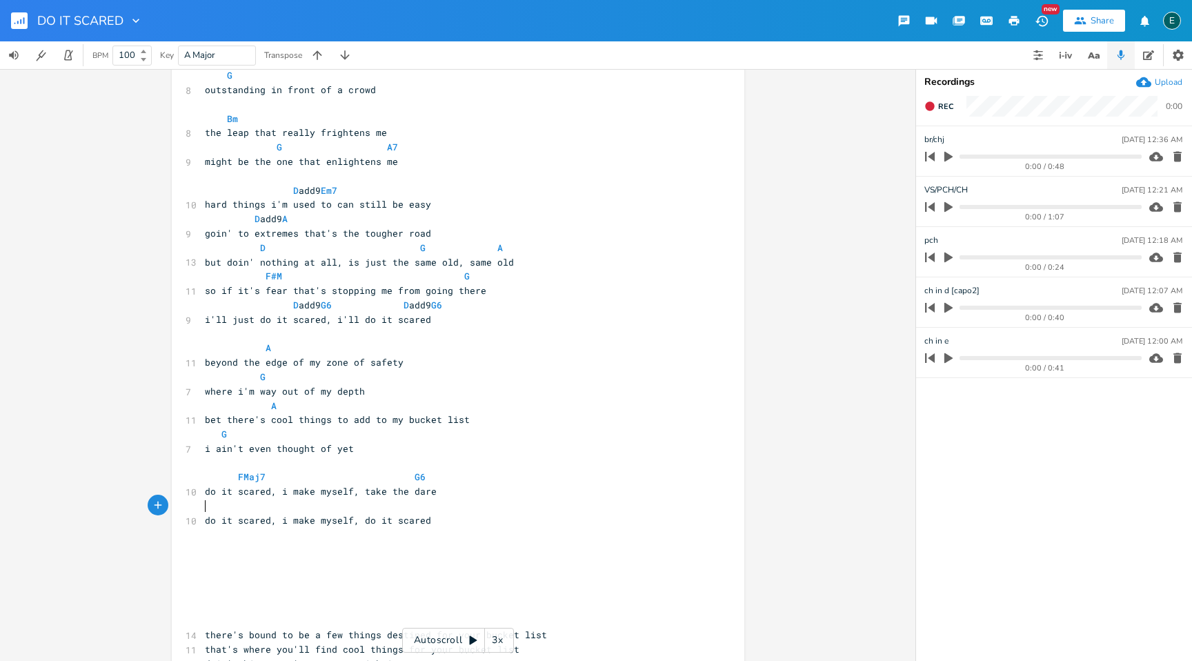
click at [215, 511] on pre "​" at bounding box center [451, 506] width 498 height 14
type textarea "A7 f#e"
type textarea "do it scared"
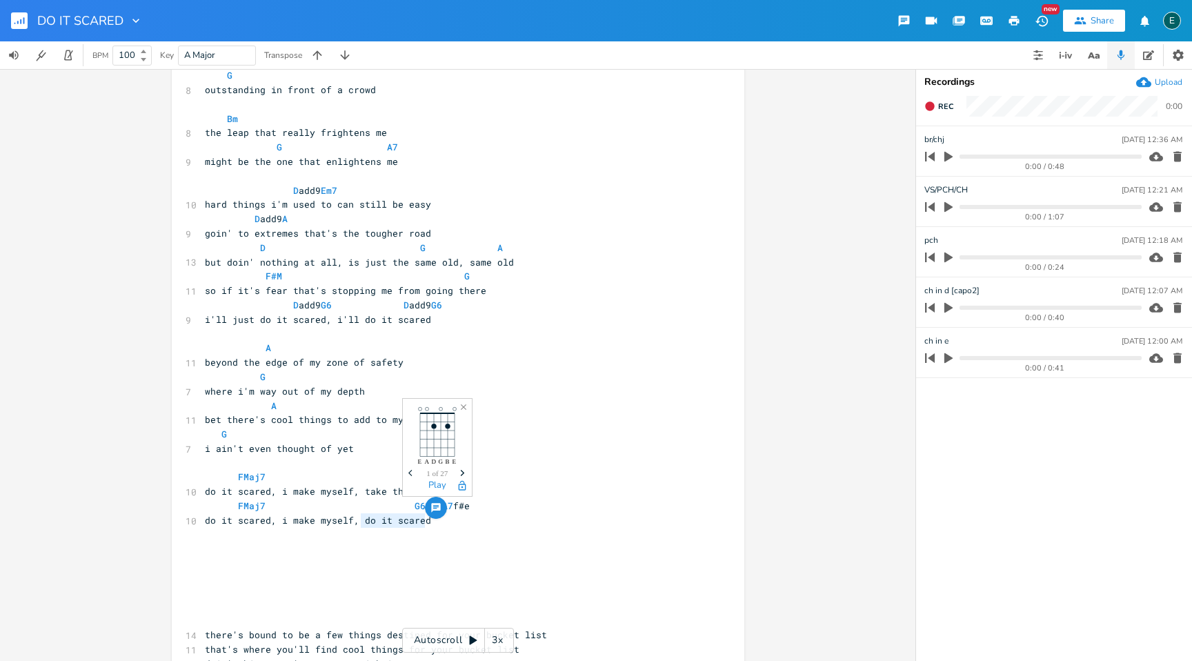
drag, startPoint x: 421, startPoint y: 524, endPoint x: 357, endPoint y: 524, distance: 64.2
click at [357, 524] on pre "do it scared, i make myself, do it scared" at bounding box center [451, 520] width 498 height 14
click at [442, 519] on pre "do it scared, i make myself, do it scared" at bounding box center [451, 520] width 498 height 14
paste textarea
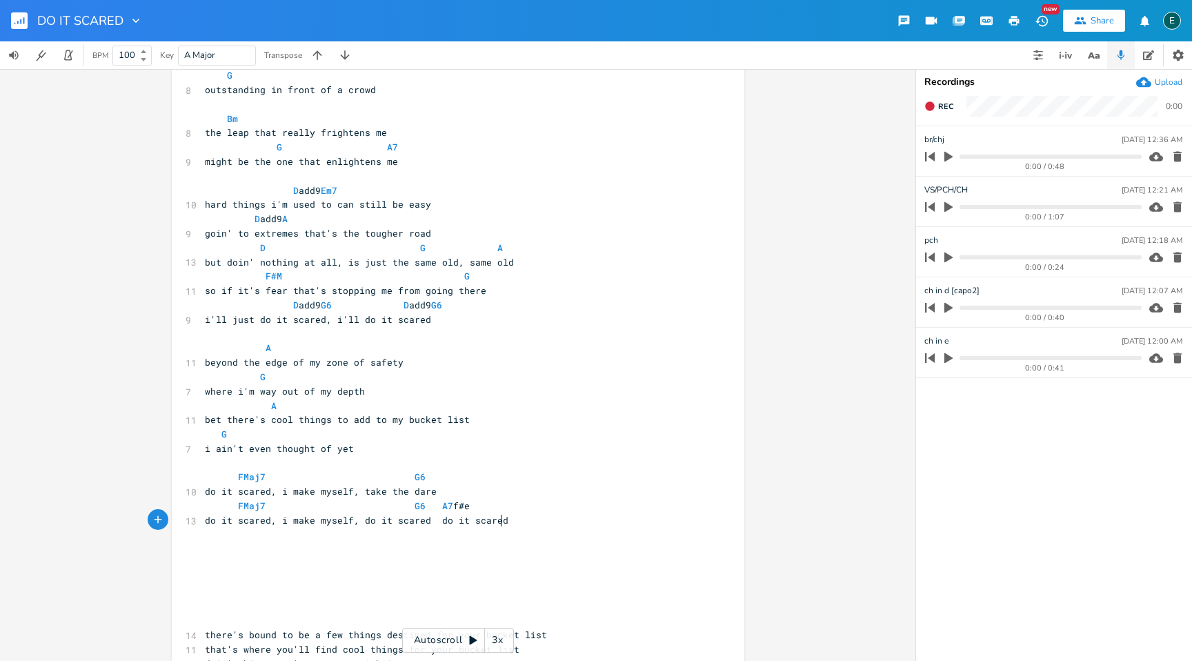
click at [433, 521] on span "do it scared, i make myself, do it scared do it scared" at bounding box center [357, 520] width 304 height 12
type textarea ","
click at [429, 504] on span "FMaj7 G6 A7 f#e" at bounding box center [337, 506] width 265 height 12
click at [359, 323] on span "i'll just do it scared, i'll do it scared" at bounding box center [318, 319] width 226 height 12
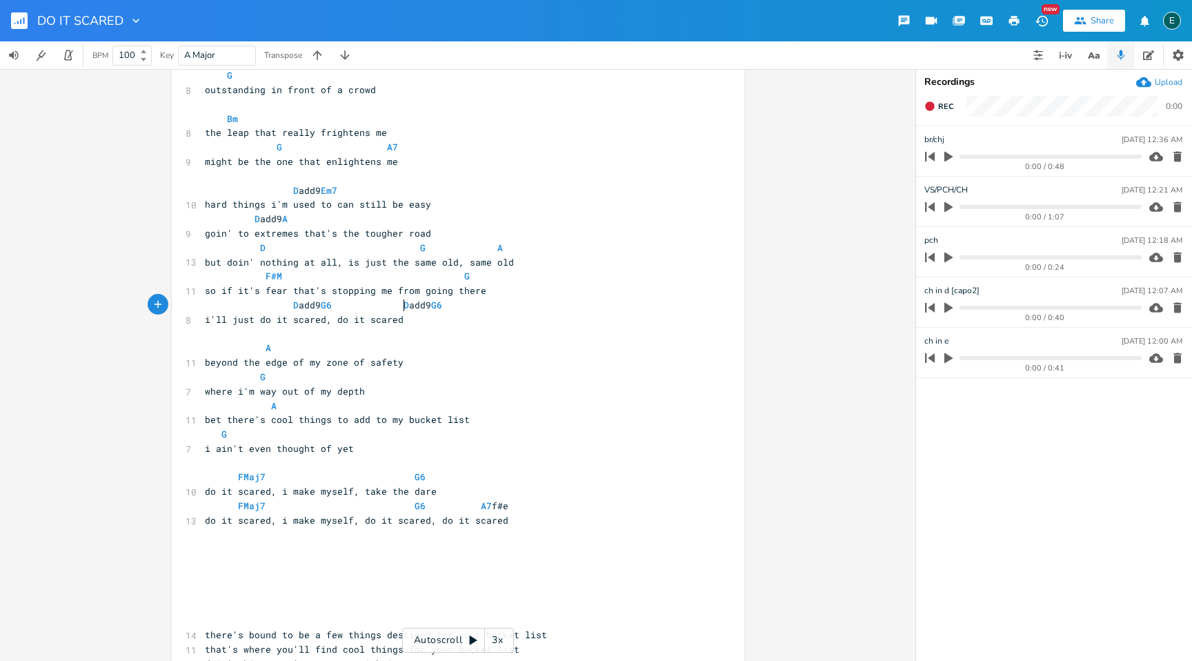
click at [400, 308] on span "D add9 G6 D add9 G6" at bounding box center [326, 305] width 243 height 12
click at [954, 135] on div "br/chj [DATE] 12:36 AM" at bounding box center [1054, 139] width 258 height 12
click at [946, 138] on div "br/chj [DATE] 12:36 AM" at bounding box center [1054, 139] width 258 height 12
click at [946, 131] on li "br/chj [DATE] 12:36 AM 0:00 / 0:48" at bounding box center [1054, 151] width 276 height 50
type input "br/ch"
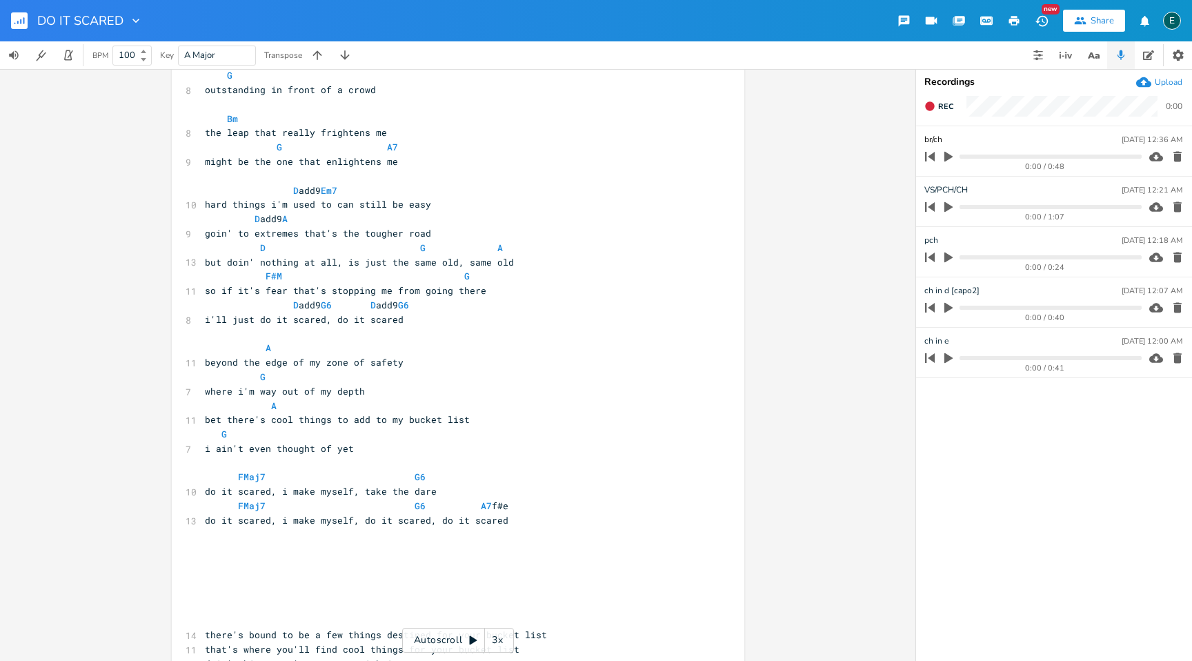
click at [1018, 379] on ul "br/ch [DATE] 12:36 AM 0:00 / 0:48 VS/PCH/CH [DATE] 12:21 AM 0:00 / 1:07 pch [DA…" at bounding box center [1054, 393] width 276 height 534
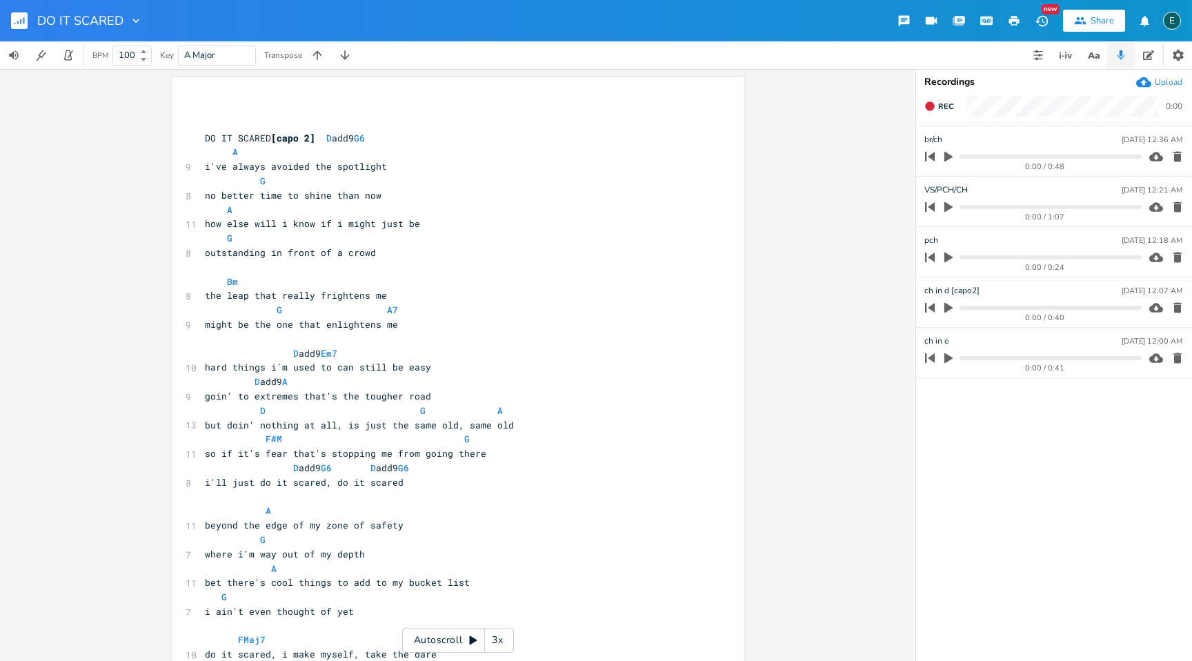
scroll to position [0, 0]
click at [205, 141] on span "DO IT SCARED [capo 2] D add9 G6" at bounding box center [288, 138] width 166 height 12
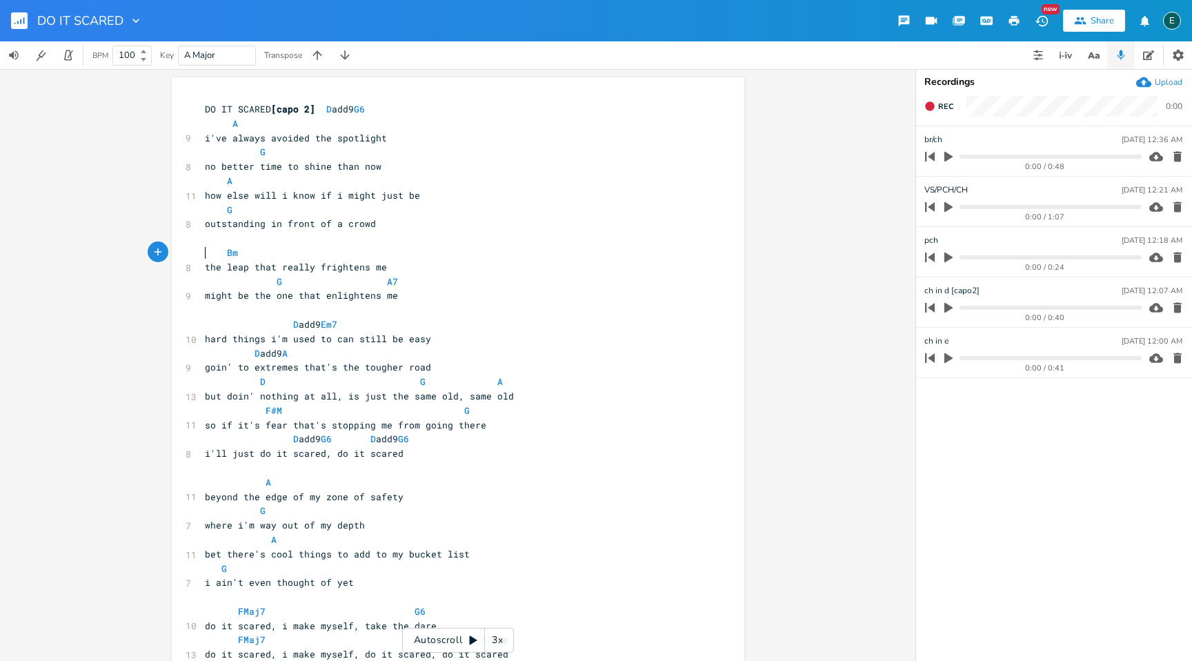
click at [205, 256] on span "Bm" at bounding box center [230, 252] width 50 height 12
type textarea "PCH"
click at [229, 254] on span "PCH Bm" at bounding box center [227, 252] width 44 height 12
click at [205, 326] on span "D add9 Em7" at bounding box center [271, 324] width 132 height 12
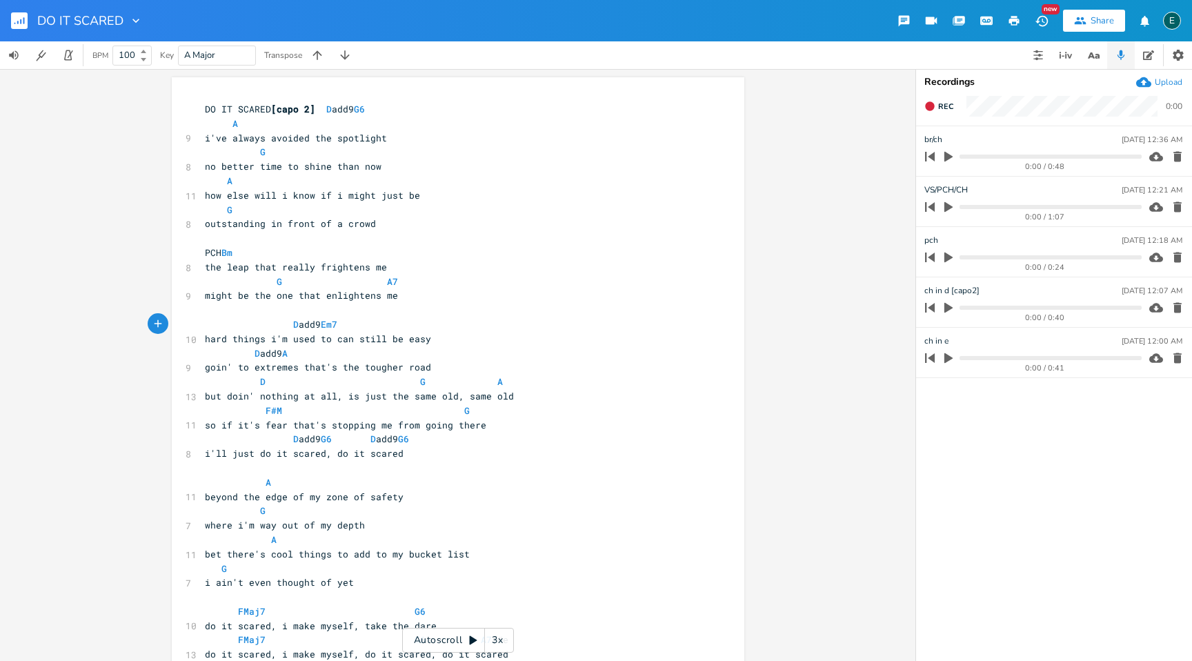
scroll to position [0, 6]
type textarea "CH"
click at [260, 325] on span "CH D add9 Em7" at bounding box center [232, 324] width 55 height 12
click at [202, 612] on pre "FMaj7 G6" at bounding box center [451, 611] width 498 height 14
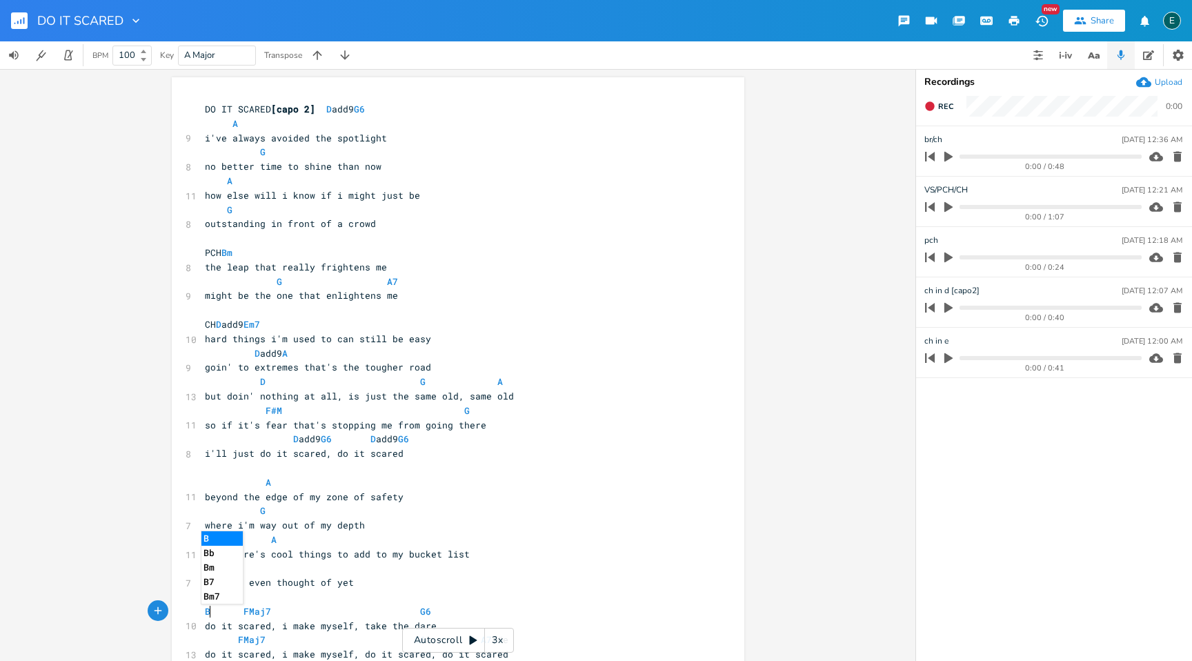
type textarea "BE"
type textarea "R"
click at [230, 617] on pre "BR FMaj7 G6" at bounding box center [451, 611] width 498 height 14
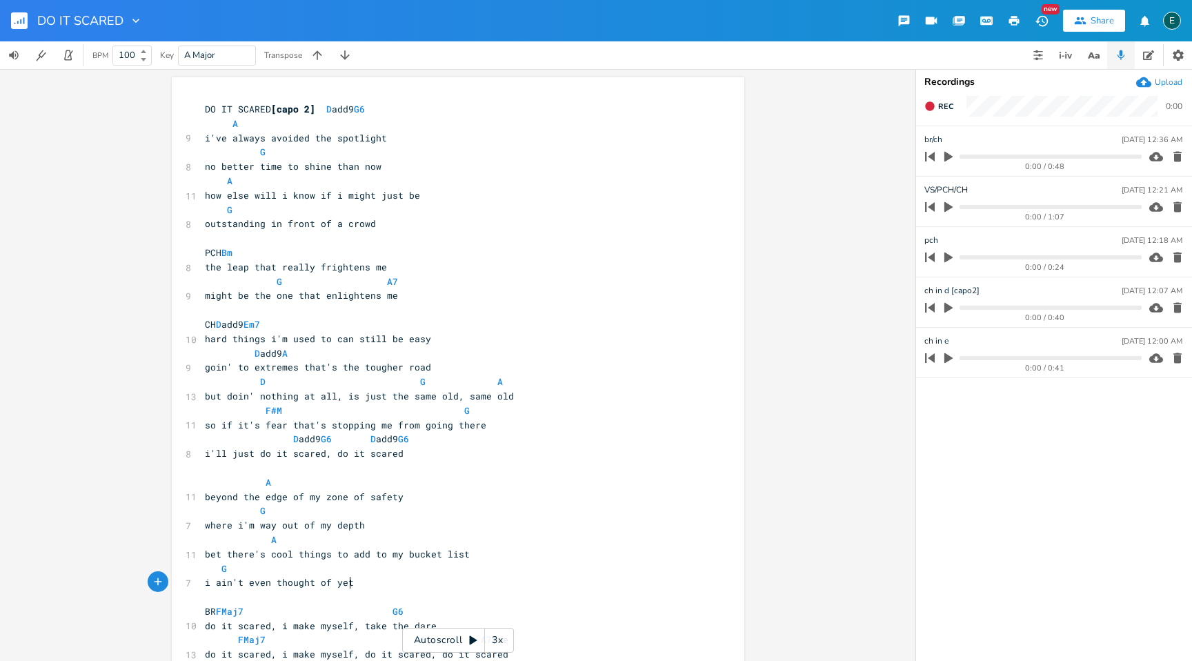
click at [362, 584] on pre "i ain't even thought of yet" at bounding box center [451, 582] width 498 height 14
type textarea "[PCH/CH]"
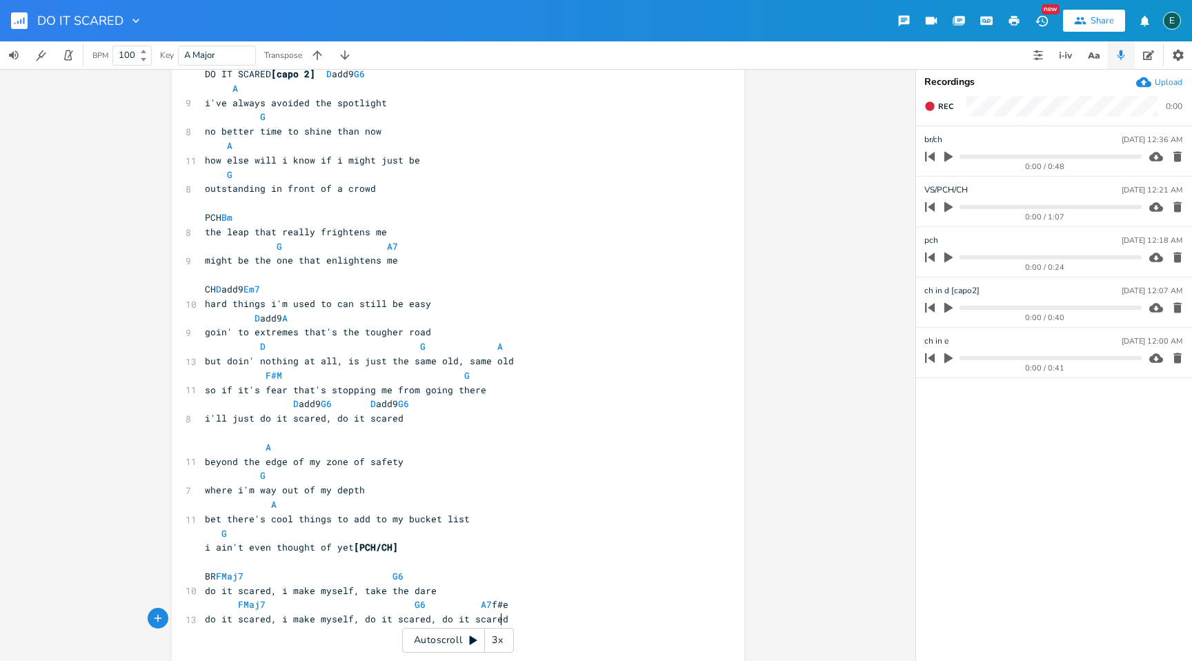
click at [549, 658] on div "DO IT SCARED [capo 2] D add9 G6 A 9 i've always avoided the spotlight G 8 no be…" at bounding box center [451, 483] width 498 height 832
type textarea "[CH]["
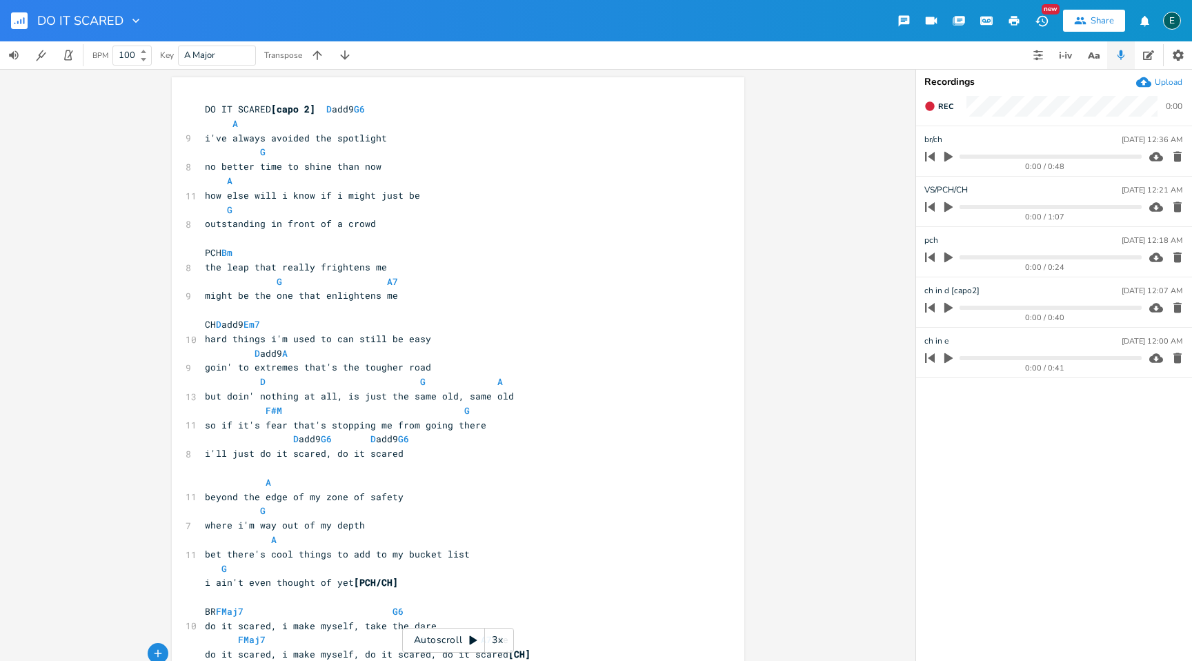
click at [320, 298] on span "might be the one that enlightens me" at bounding box center [301, 295] width 193 height 12
type textarea "truly"
click at [248, 368] on span "goin' to extremes that's the tougher road" at bounding box center [318, 367] width 226 height 12
type textarea "my"
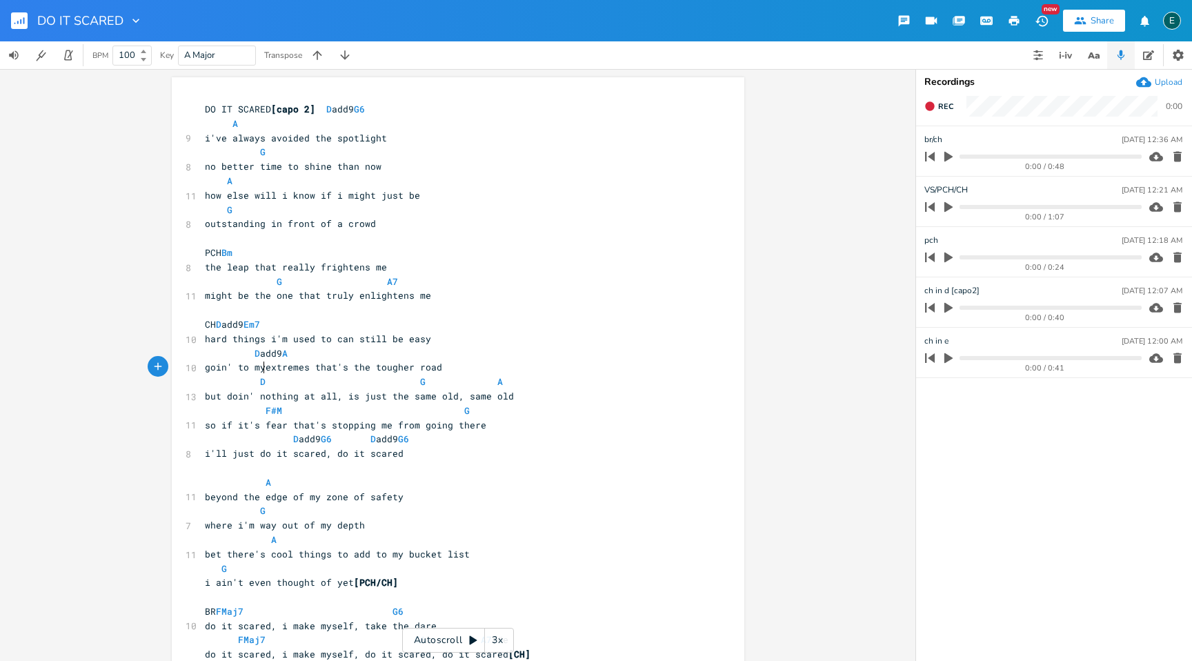
scroll to position [0, 14]
click at [245, 353] on span "D add9 A" at bounding box center [246, 353] width 83 height 12
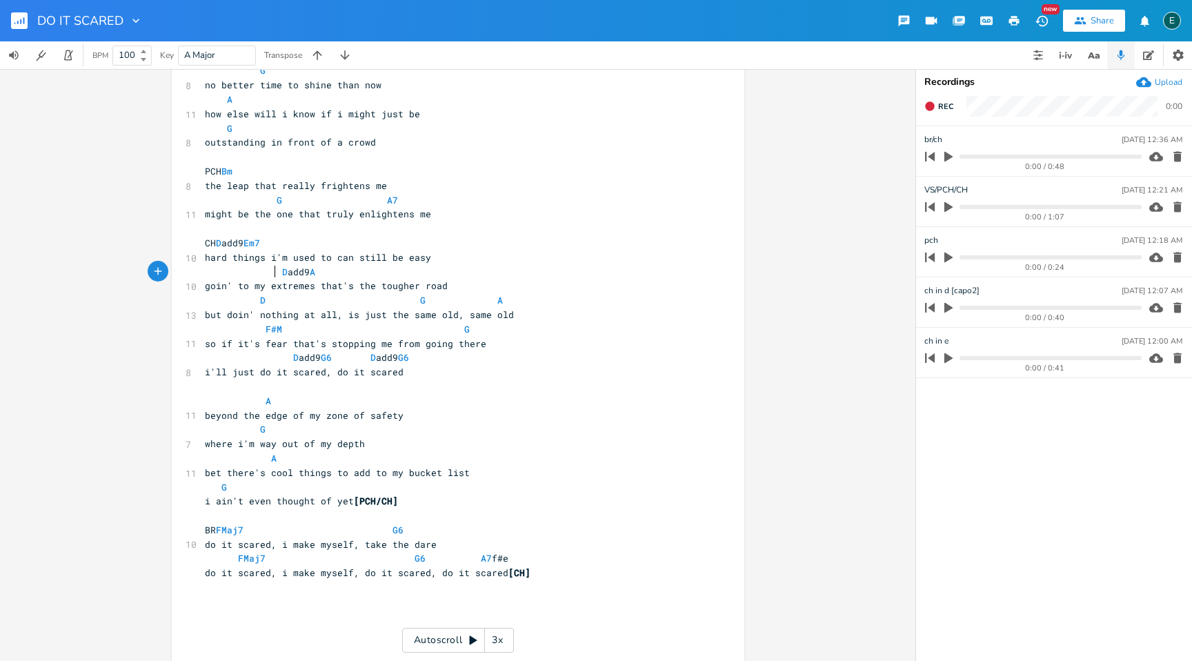
scroll to position [95, 0]
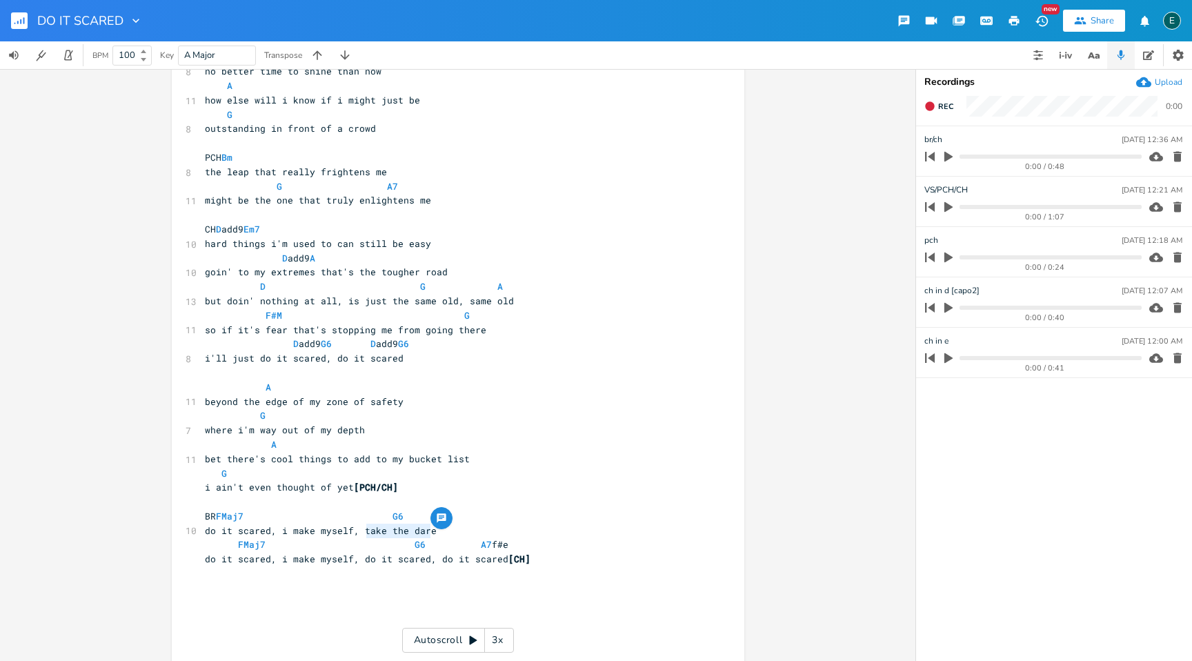
type textarea "take the dare"
drag, startPoint x: 426, startPoint y: 531, endPoint x: 355, endPoint y: 528, distance: 71.1
click at [355, 528] on pre "do it scared, i make myself, take the dare" at bounding box center [451, 531] width 498 height 14
type textarea "o it scared"
drag, startPoint x: 420, startPoint y: 560, endPoint x: 359, endPoint y: 562, distance: 60.7
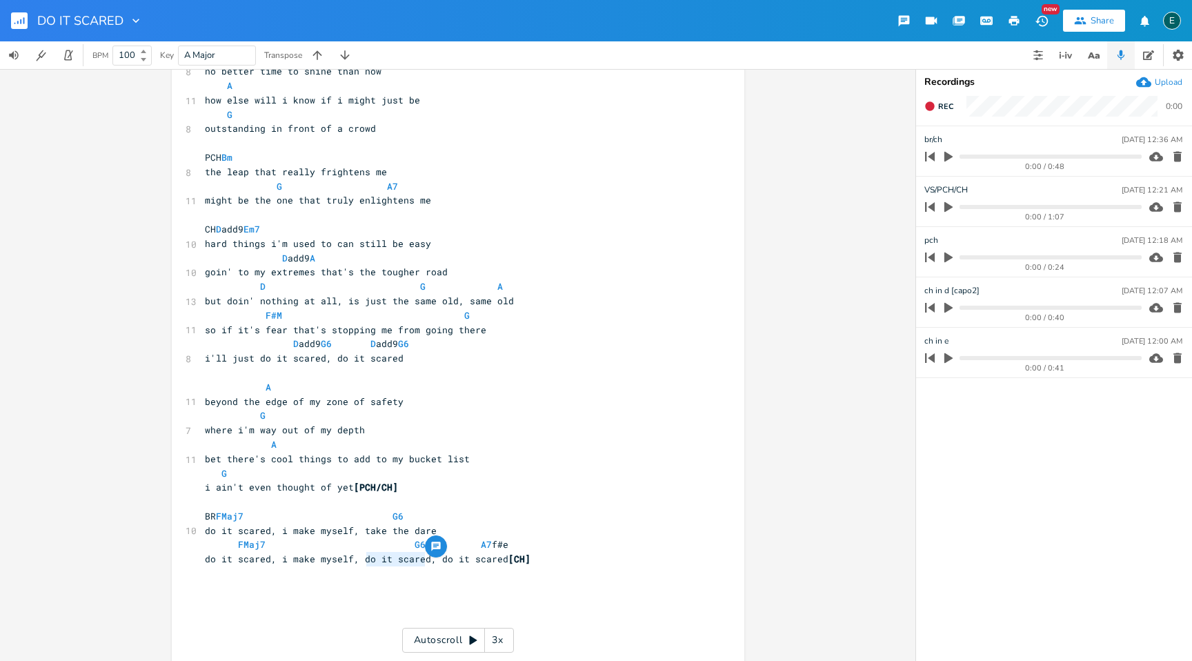
click at [359, 562] on span "do it scared, i make myself, do it scared, do it scared [CH]" at bounding box center [368, 559] width 326 height 12
click at [362, 560] on span "do it scared, i make myself, dtake the dare, do it scared [CH]" at bounding box center [373, 559] width 337 height 12
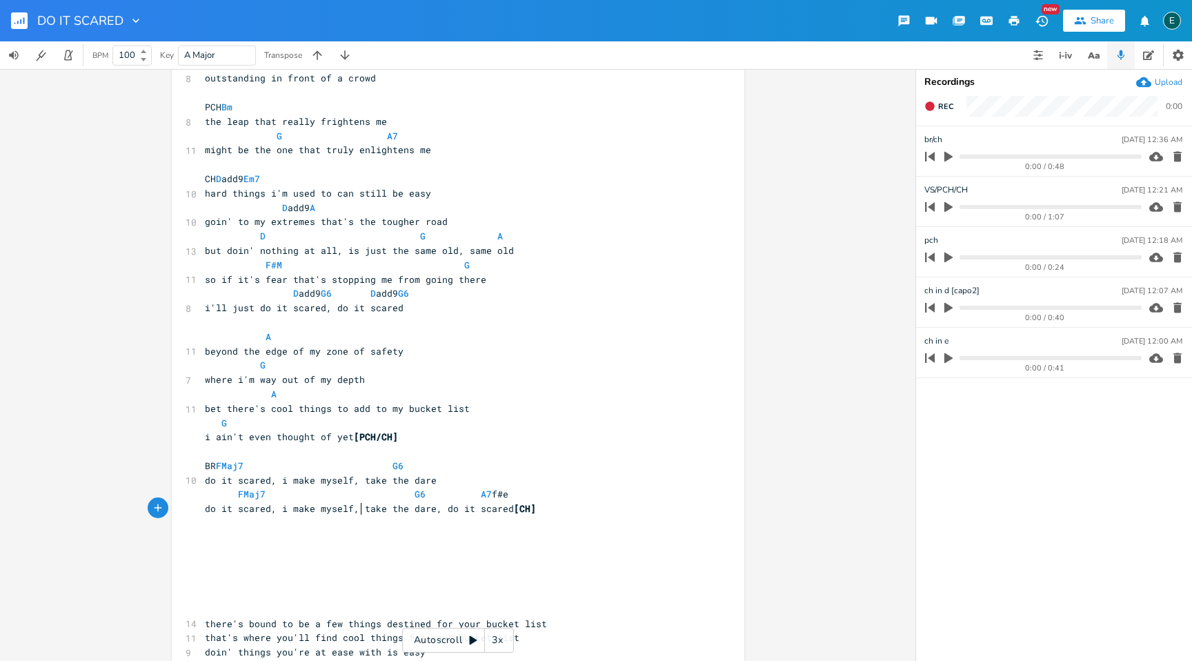
scroll to position [146, 0]
click at [435, 510] on span "do it scared, i make myself, take the dare, do it scared [CH]" at bounding box center [370, 508] width 331 height 12
type textarea "and"
click at [949, 205] on icon "button" at bounding box center [949, 207] width 8 height 10
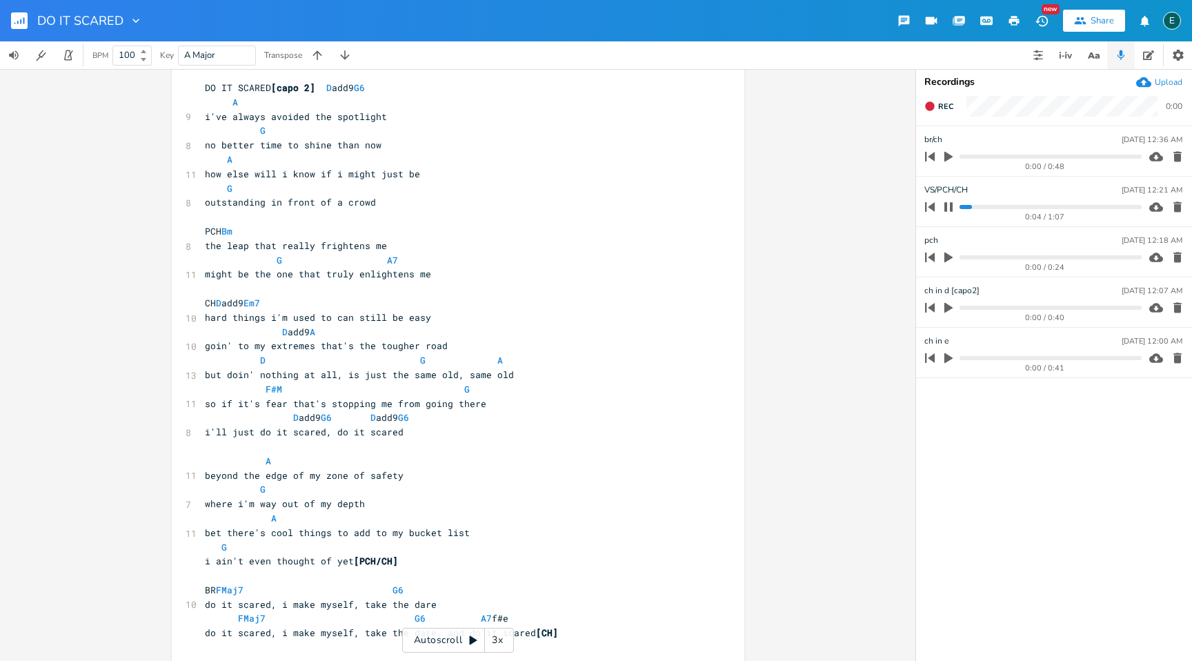
scroll to position [0, 0]
